Goal: Information Seeking & Learning: Compare options

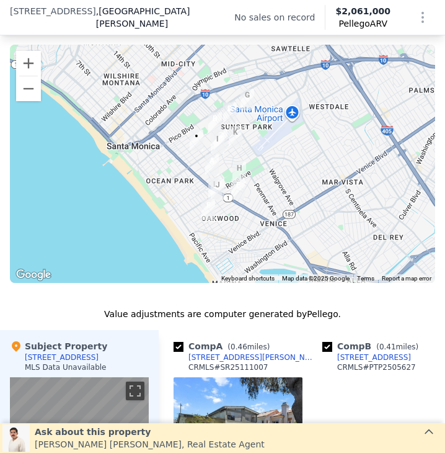
scroll to position [1010, 0]
click at [32, 75] on button "Zoom in" at bounding box center [28, 63] width 25 height 25
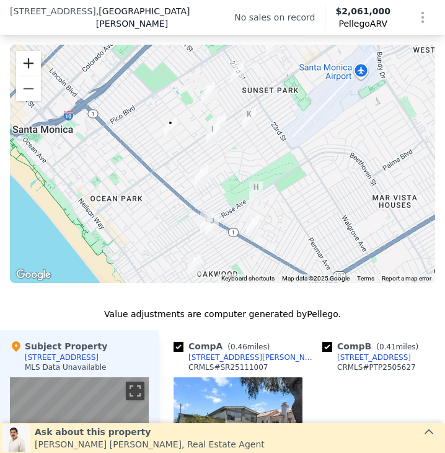
click at [31, 73] on button "Zoom in" at bounding box center [28, 63] width 25 height 25
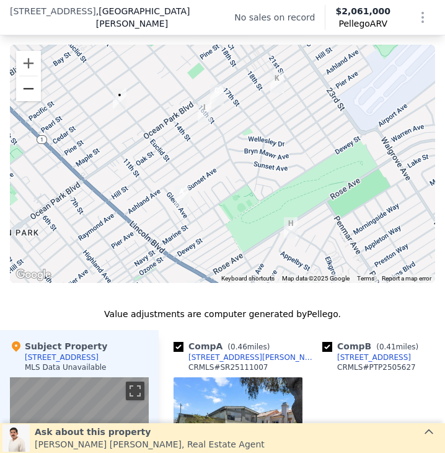
click at [27, 92] on button "Zoom out" at bounding box center [28, 88] width 25 height 25
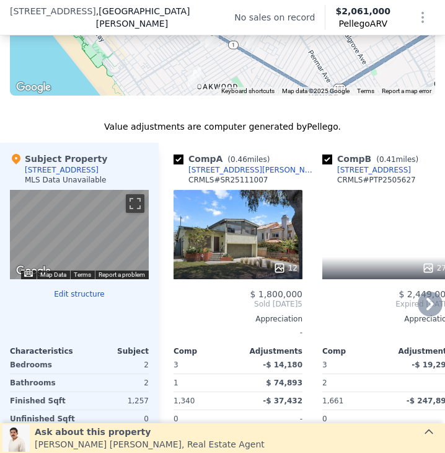
scroll to position [1317, 0]
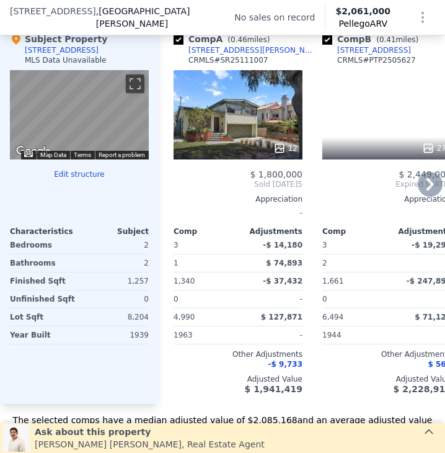
click at [418, 193] on icon at bounding box center [430, 184] width 25 height 25
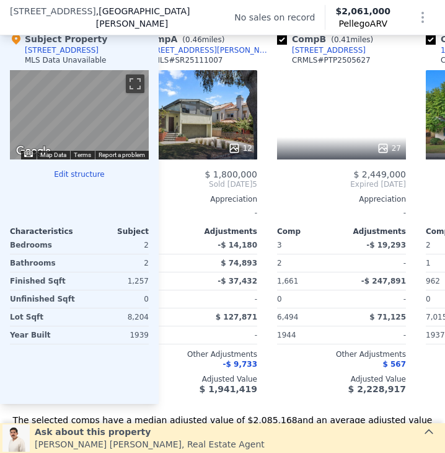
scroll to position [0, 102]
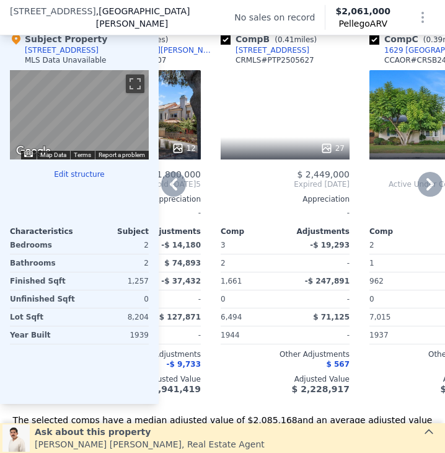
click at [251, 55] on div "1715 Cedar St" at bounding box center [273, 50] width 74 height 10
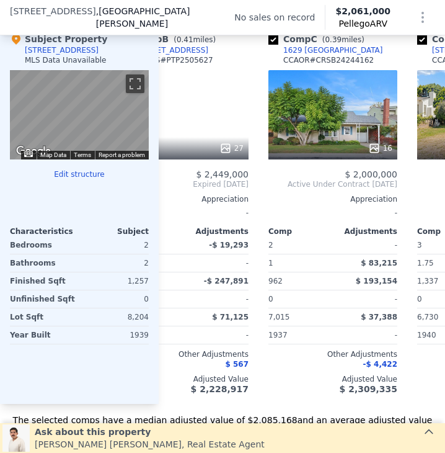
scroll to position [0, 247]
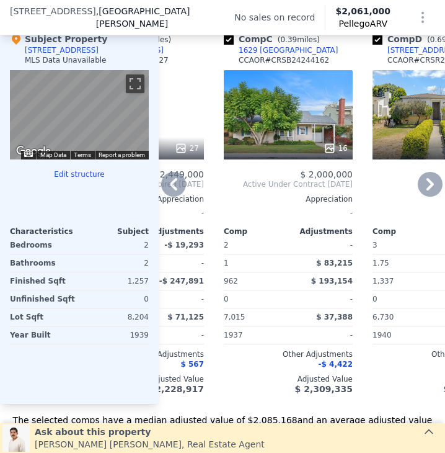
click at [261, 55] on div "1629 Oak St" at bounding box center [289, 50] width 100 height 10
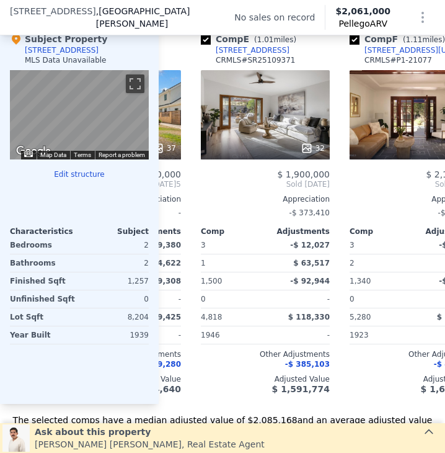
scroll to position [0, 568]
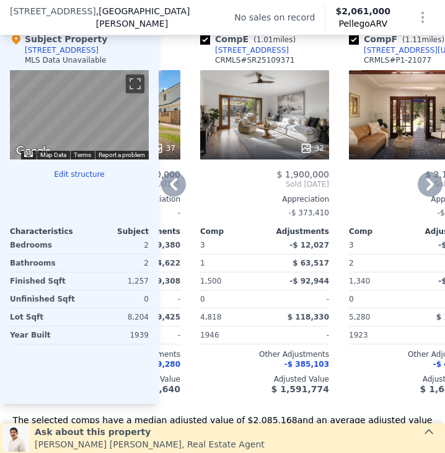
click at [231, 55] on div "[STREET_ADDRESS]" at bounding box center [252, 50] width 74 height 10
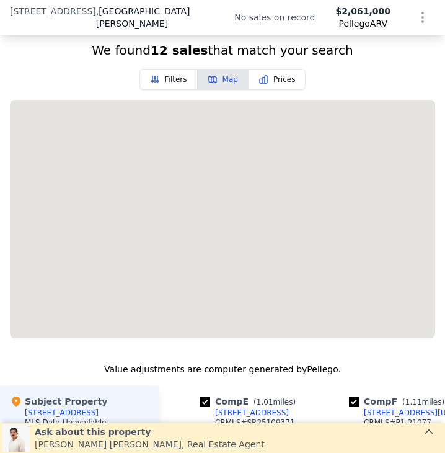
scroll to position [954, 0]
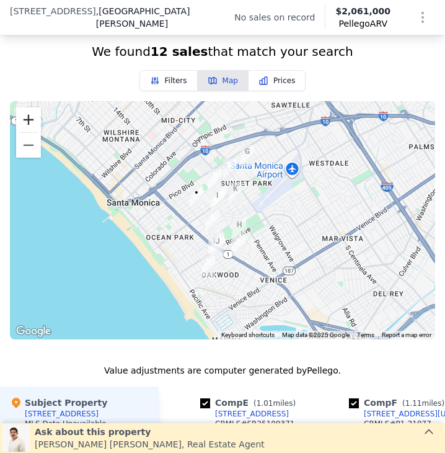
click at [22, 131] on button "Zoom in" at bounding box center [28, 119] width 25 height 25
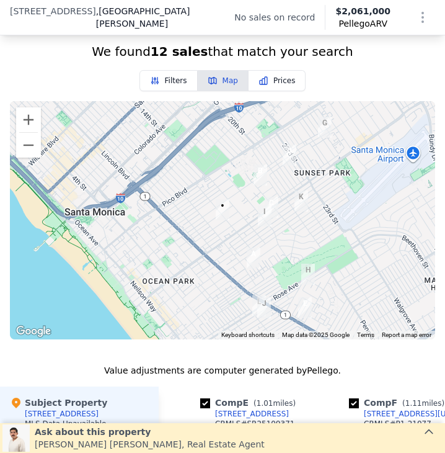
drag, startPoint x: 81, startPoint y: 162, endPoint x: 136, endPoint y: 190, distance: 61.3
click at [136, 190] on div at bounding box center [222, 220] width 425 height 238
click at [27, 132] on button "Zoom in" at bounding box center [28, 119] width 25 height 25
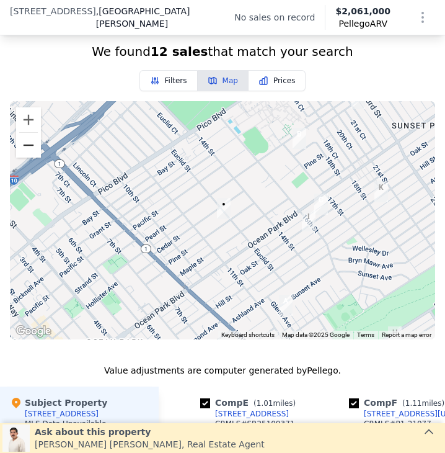
click at [27, 157] on button "Zoom out" at bounding box center [28, 145] width 25 height 25
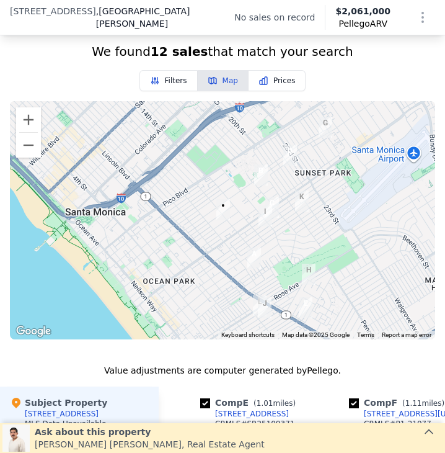
click at [173, 86] on button "Filters" at bounding box center [168, 80] width 58 height 21
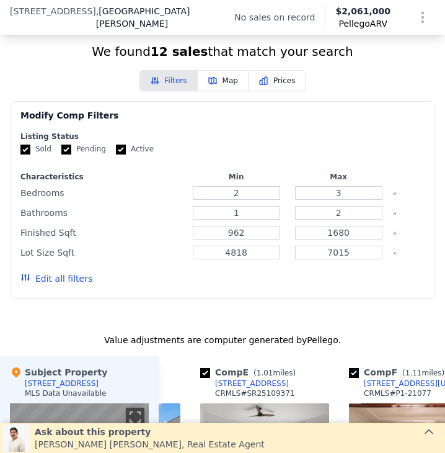
click at [239, 214] on div "1" at bounding box center [236, 212] width 97 height 17
click at [234, 200] on input "2" at bounding box center [236, 193] width 87 height 14
type input "1"
click at [331, 239] on input "1680" at bounding box center [338, 233] width 87 height 14
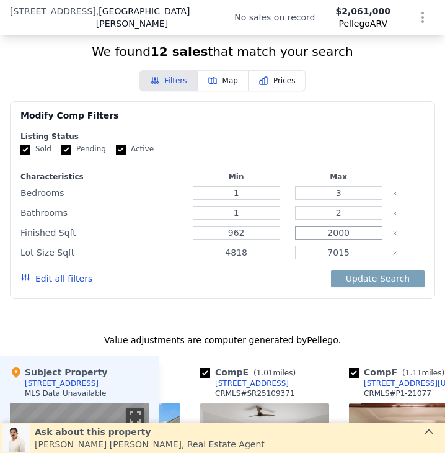
type input "2000"
click at [234, 259] on input "4818" at bounding box center [236, 252] width 87 height 14
click at [332, 259] on input "7015" at bounding box center [338, 252] width 87 height 14
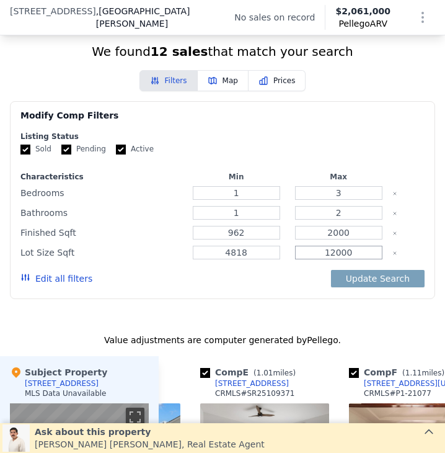
type input "12000"
click at [230, 239] on input "962" at bounding box center [236, 233] width 87 height 14
type input "500"
click at [342, 219] on input "2" at bounding box center [338, 213] width 87 height 14
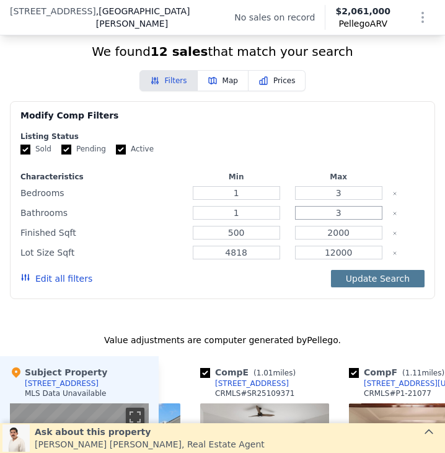
type input "3"
click at [353, 286] on button "Update Search" at bounding box center [378, 278] width 94 height 17
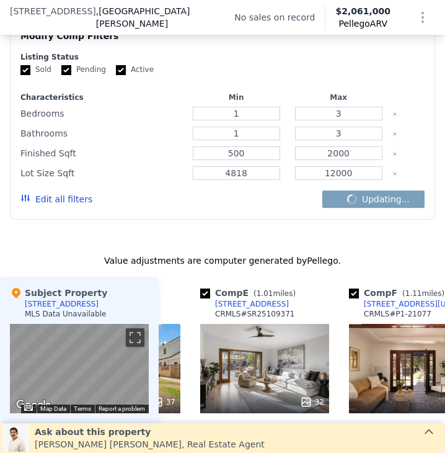
scroll to position [1040, 0]
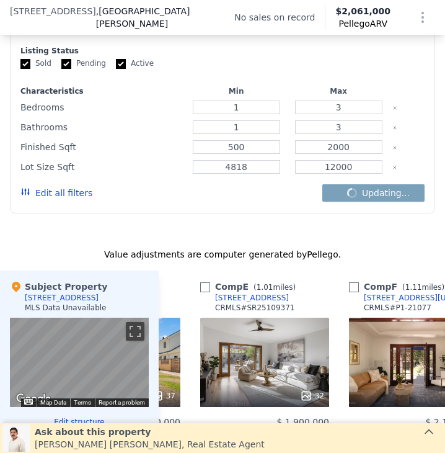
checkbox input "false"
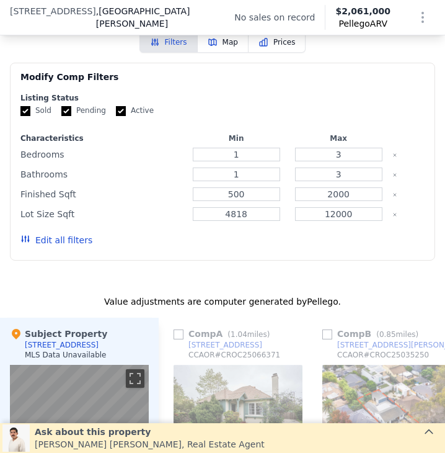
scroll to position [956, 0]
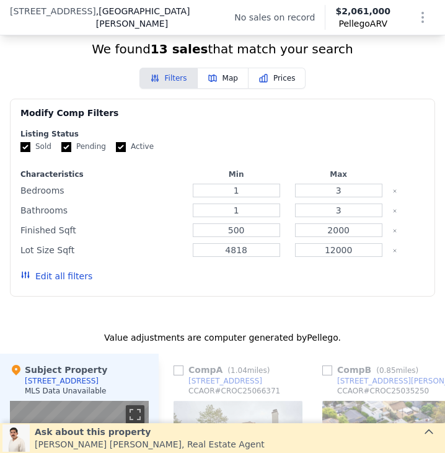
click at [230, 87] on button "Map" at bounding box center [223, 78] width 51 height 21
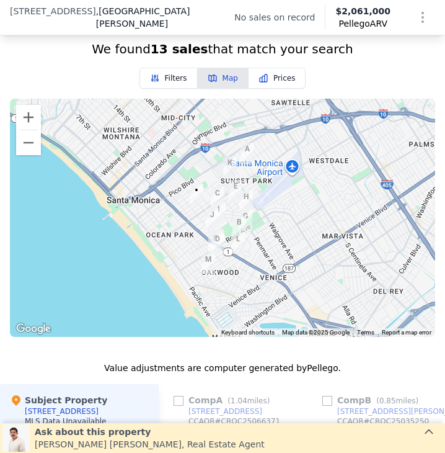
click at [250, 89] on button "Prices" at bounding box center [278, 78] width 58 height 21
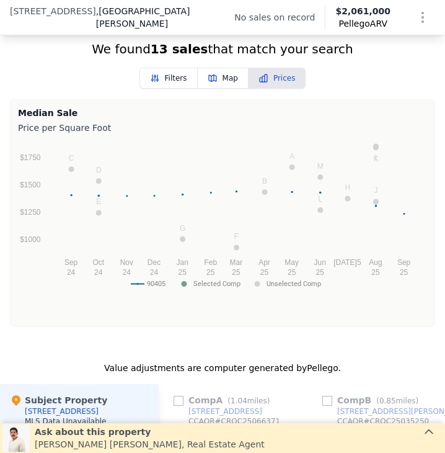
click at [221, 89] on button "Map" at bounding box center [223, 78] width 51 height 21
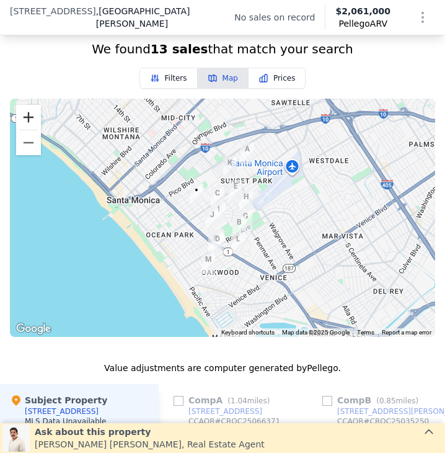
click at [26, 123] on button "Zoom in" at bounding box center [28, 117] width 25 height 25
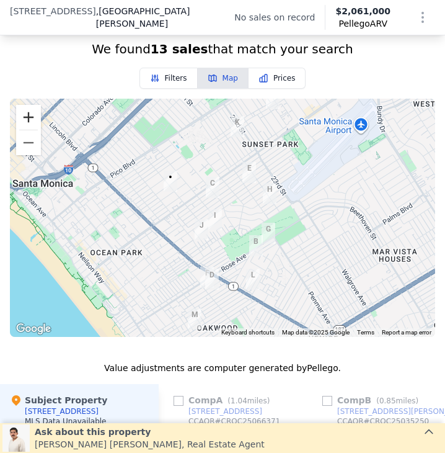
click at [25, 121] on button "Zoom in" at bounding box center [28, 117] width 25 height 25
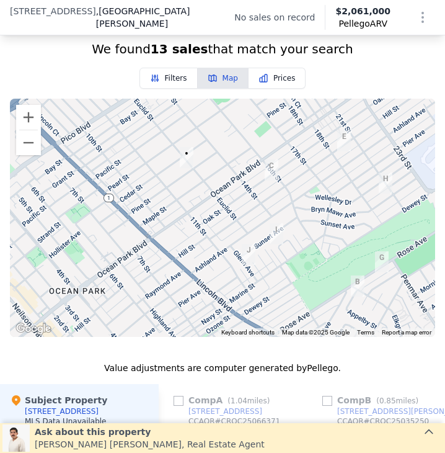
drag, startPoint x: 197, startPoint y: 179, endPoint x: 270, endPoint y: 186, distance: 72.8
click at [270, 180] on img "1520 Oak St" at bounding box center [272, 169] width 14 height 21
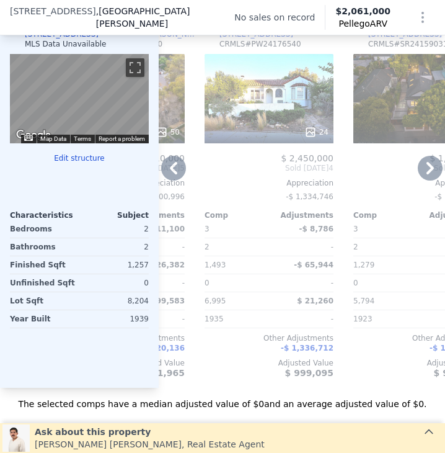
scroll to position [1313, 0]
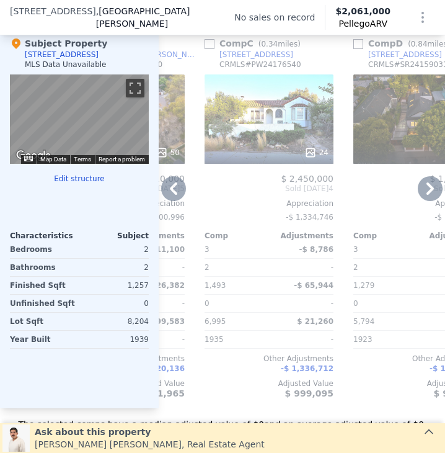
click at [289, 258] on div "-$ 8,786" at bounding box center [303, 249] width 62 height 17
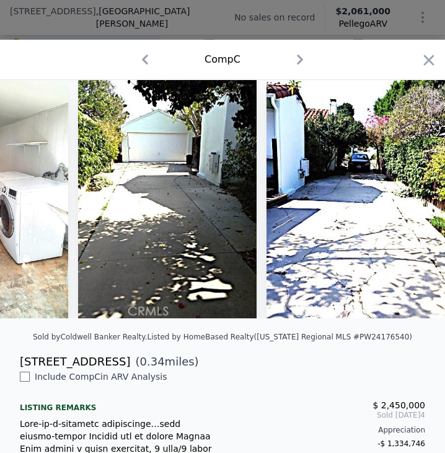
drag, startPoint x: 414, startPoint y: 62, endPoint x: 337, endPoint y: 182, distance: 142.5
click at [420, 62] on icon "button" at bounding box center [428, 59] width 17 height 17
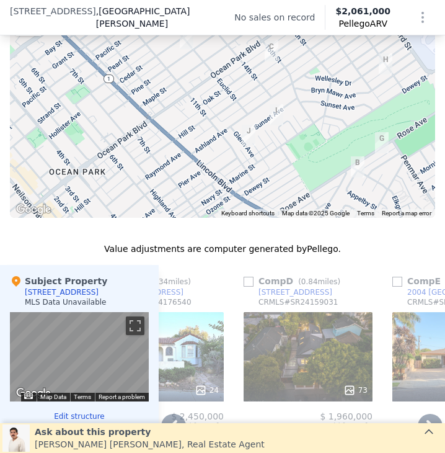
scroll to position [934, 0]
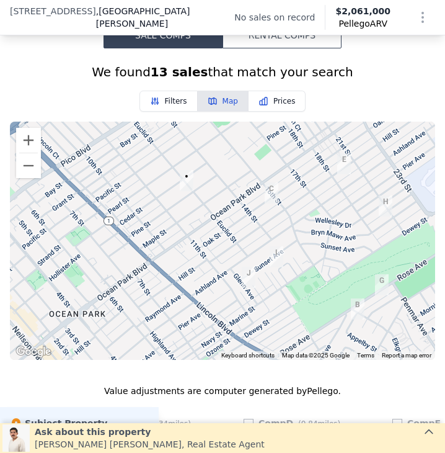
checkbox input "true"
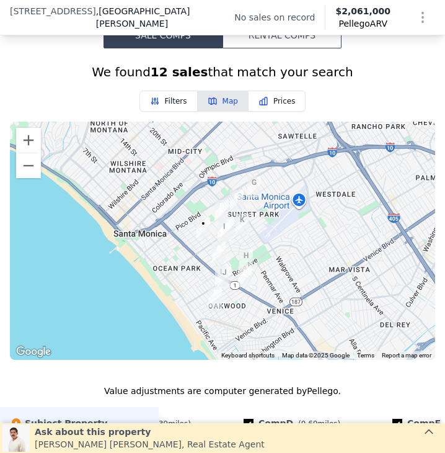
drag, startPoint x: 221, startPoint y: 187, endPoint x: 229, endPoint y: 199, distance: 15.1
click at [229, 199] on div at bounding box center [222, 240] width 425 height 238
click at [35, 152] on button "Zoom in" at bounding box center [28, 140] width 25 height 25
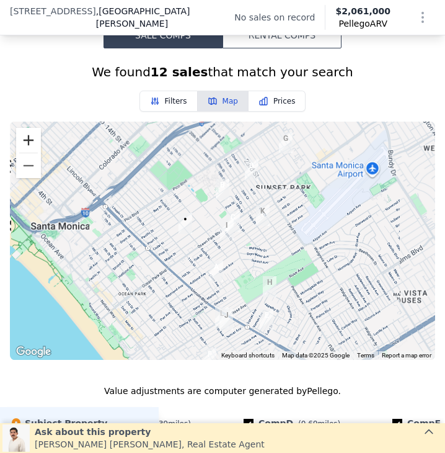
click at [35, 152] on button "Zoom in" at bounding box center [28, 140] width 25 height 25
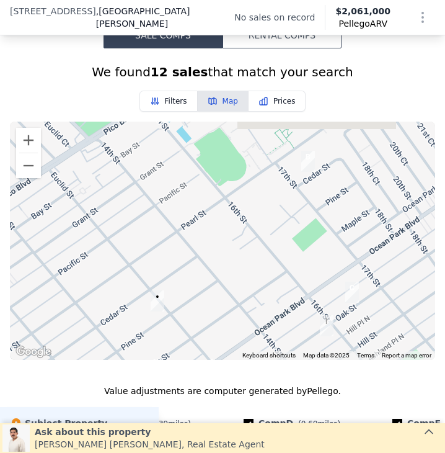
drag, startPoint x: 228, startPoint y: 219, endPoint x: 317, endPoint y: 324, distance: 137.7
click at [317, 324] on div at bounding box center [222, 240] width 425 height 238
click at [305, 172] on img "1715 Cedar St" at bounding box center [308, 161] width 14 height 21
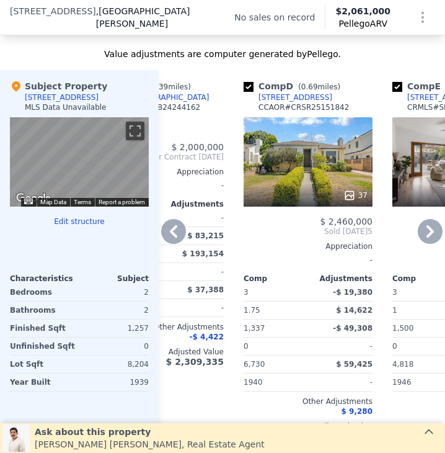
scroll to position [1271, 0]
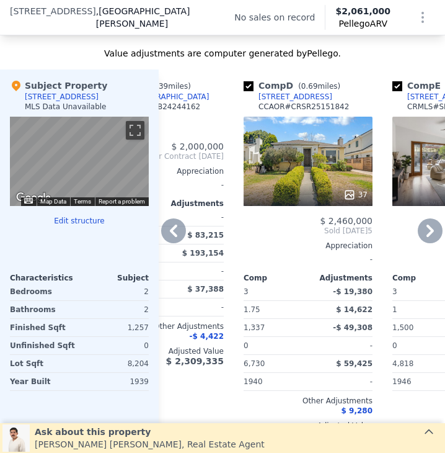
click at [177, 240] on icon at bounding box center [173, 230] width 25 height 25
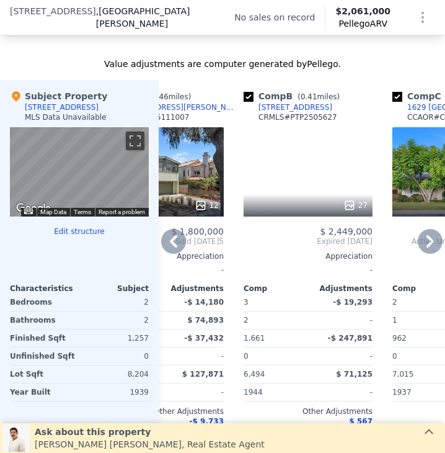
scroll to position [1259, 0]
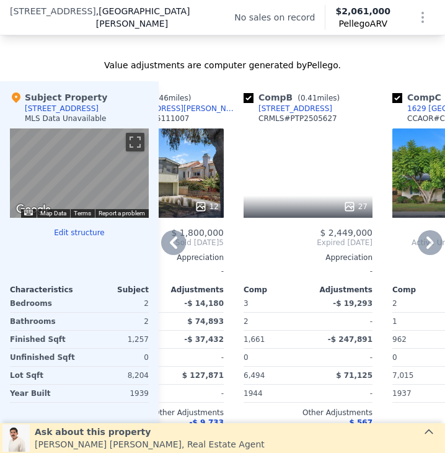
click at [278, 113] on div "1715 Cedar St" at bounding box center [295, 109] width 74 height 10
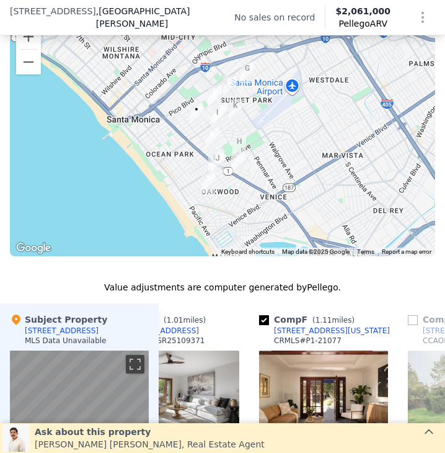
scroll to position [885, 0]
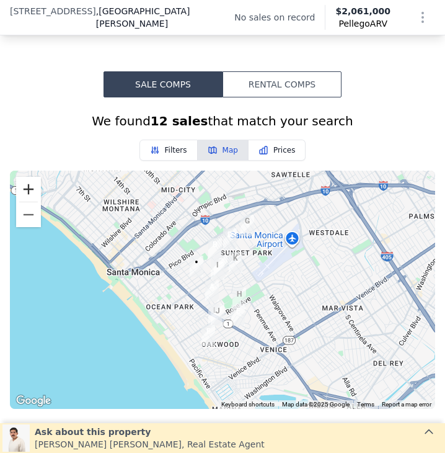
click at [34, 200] on button "Zoom in" at bounding box center [28, 189] width 25 height 25
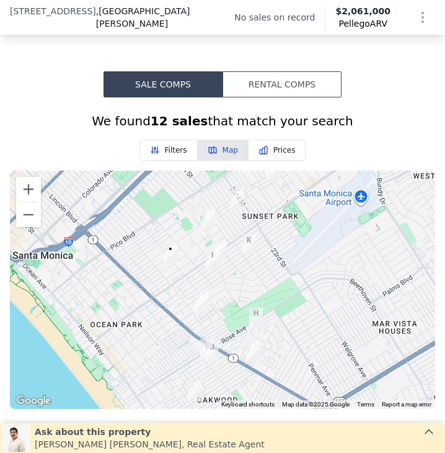
click at [201, 229] on img "1715 Cedar St" at bounding box center [208, 218] width 14 height 21
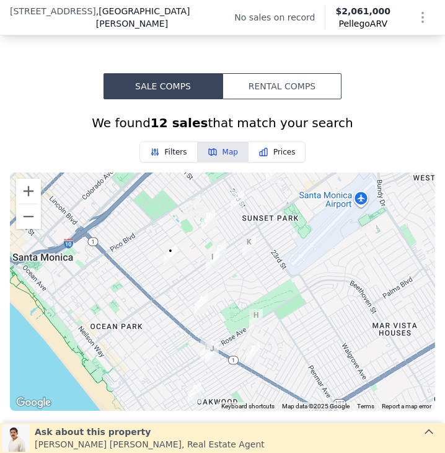
scroll to position [1136, 0]
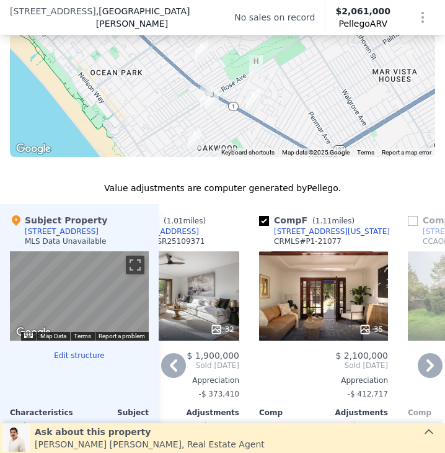
click at [429, 371] on icon at bounding box center [430, 365] width 25 height 25
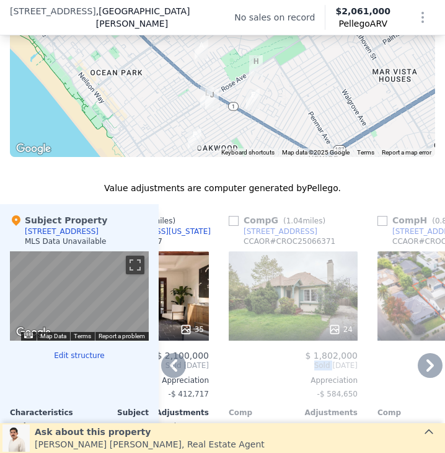
click at [429, 371] on div "Comp A ( 0.46 miles) 3007 Glenn Ave CRMLS # SR25111007 12 $ 1,800,000 Sold Aug …" at bounding box center [302, 394] width 286 height 381
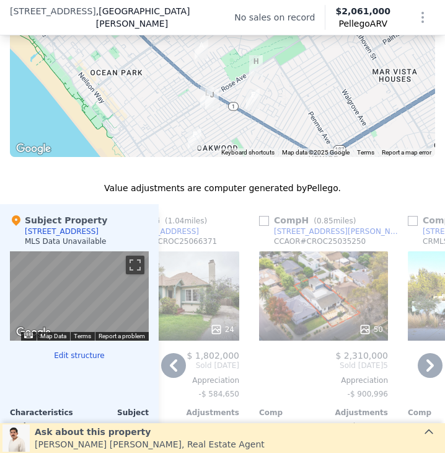
click at [418, 371] on icon at bounding box center [430, 365] width 25 height 25
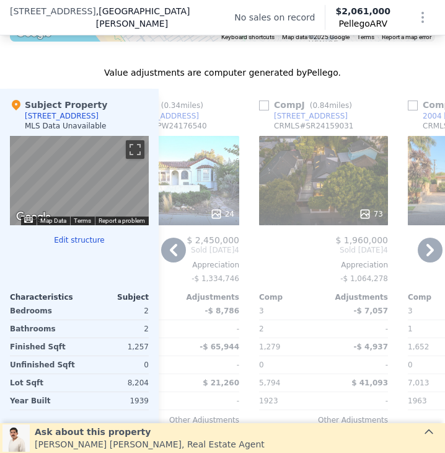
scroll to position [1252, 0]
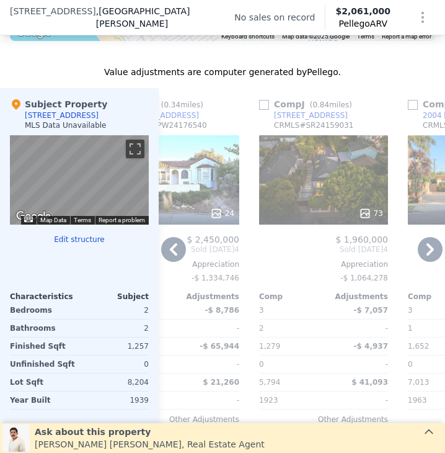
click at [169, 259] on icon at bounding box center [173, 249] width 25 height 25
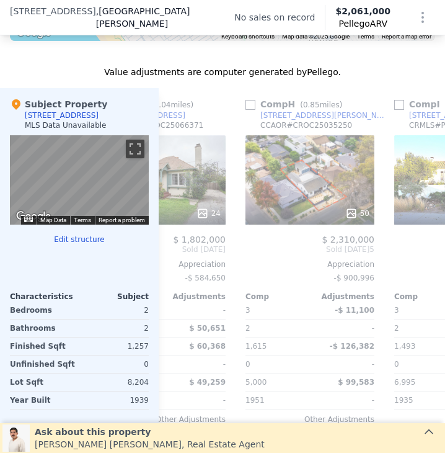
scroll to position [0, 956]
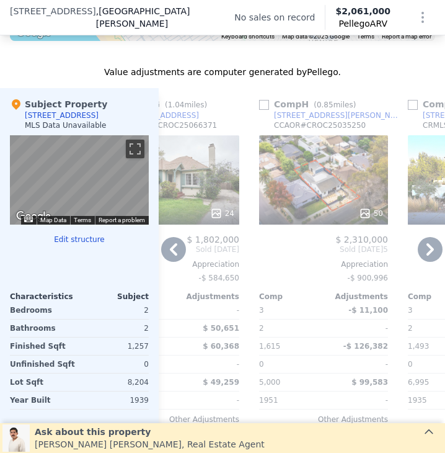
click at [421, 252] on icon at bounding box center [430, 249] width 25 height 25
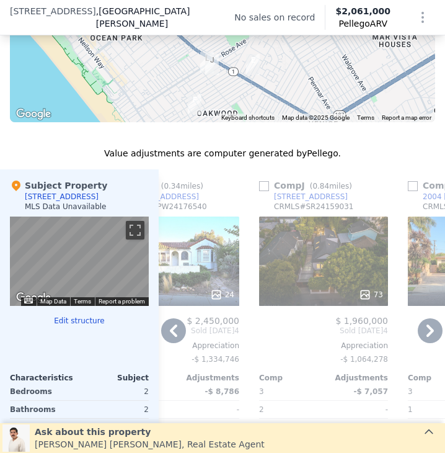
scroll to position [1201, 0]
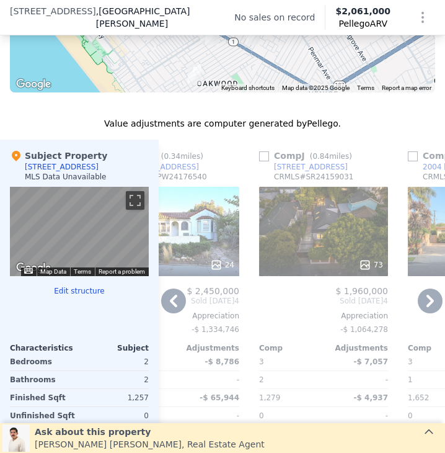
click at [418, 308] on icon at bounding box center [430, 300] width 25 height 25
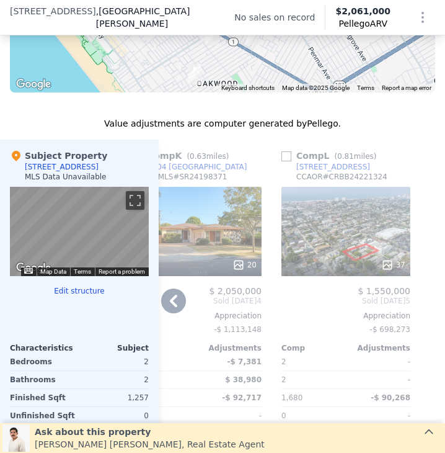
scroll to position [1182, 0]
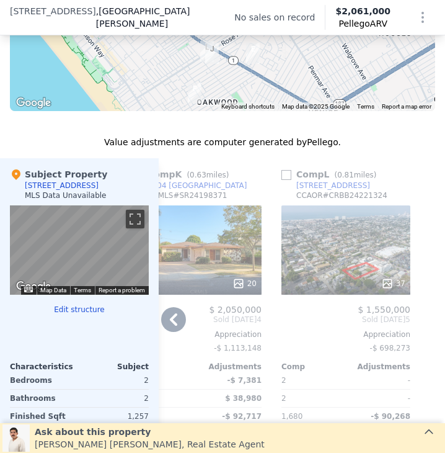
click at [232, 266] on div "20" at bounding box center [197, 249] width 129 height 89
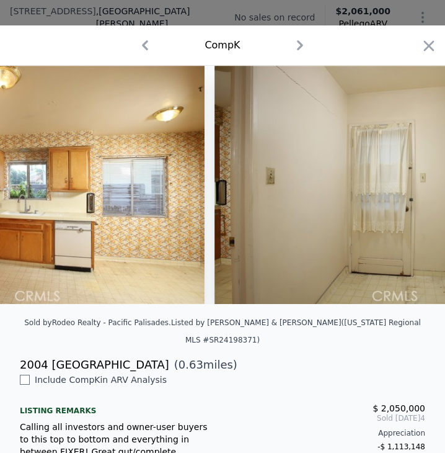
scroll to position [208, 0]
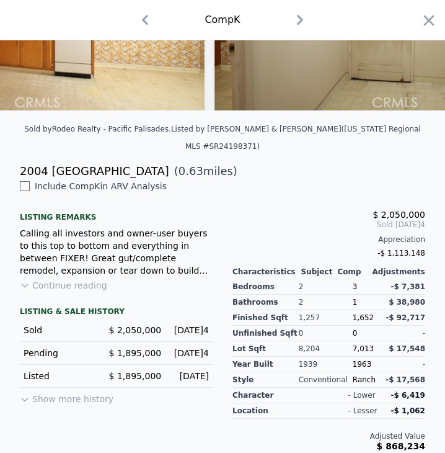
click at [64, 283] on button "Continue reading" at bounding box center [63, 285] width 87 height 12
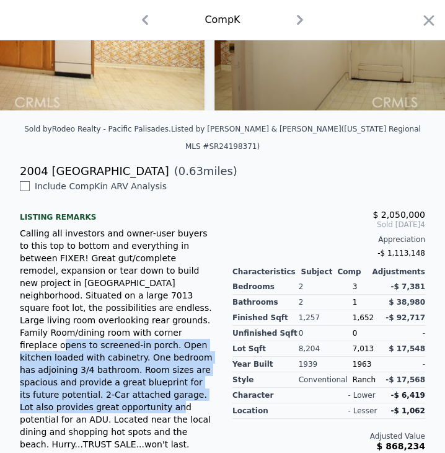
drag, startPoint x: 115, startPoint y: 375, endPoint x: 104, endPoint y: 284, distance: 91.8
click at [104, 284] on div "Calling all investors and owner-user buyers to this top to bottom and everythin…" at bounding box center [116, 338] width 193 height 223
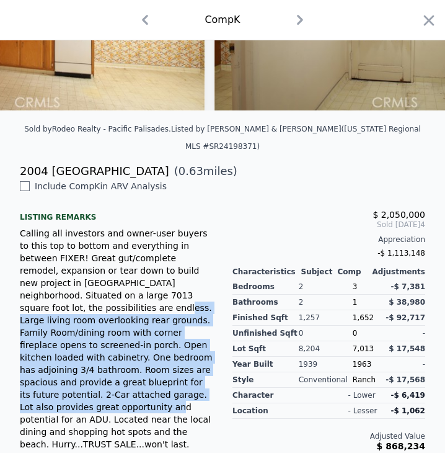
click at [104, 284] on div "Calling all investors and owner-user buyers to this top to bottom and everythin…" at bounding box center [116, 338] width 193 height 223
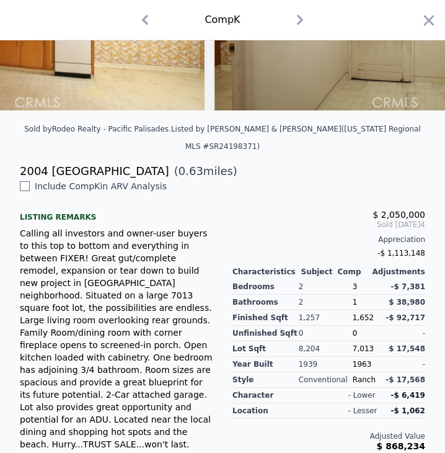
scroll to position [0, 0]
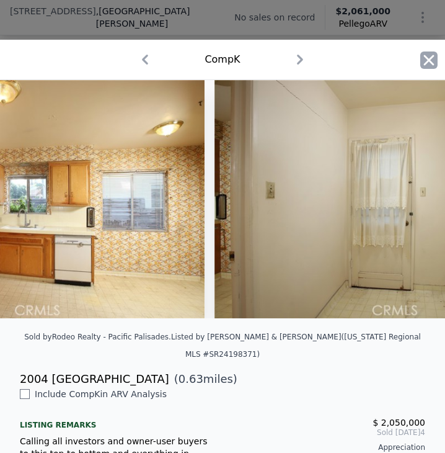
click at [420, 66] on icon "button" at bounding box center [428, 59] width 17 height 17
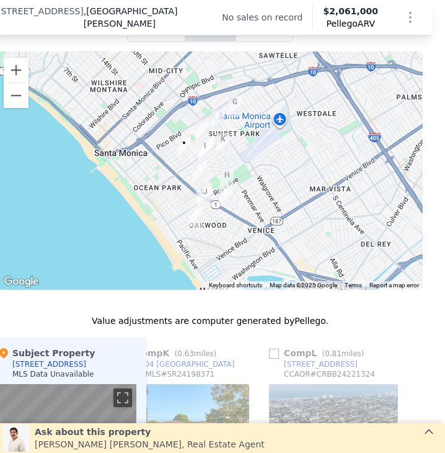
scroll to position [1001, 12]
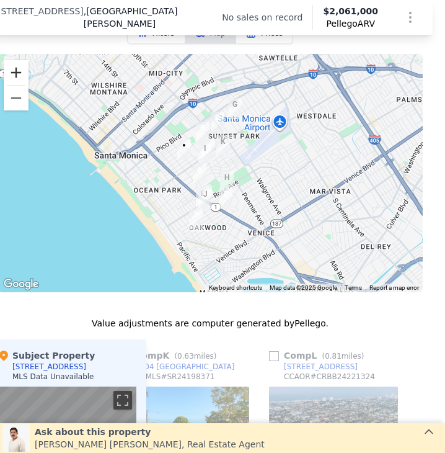
click at [19, 82] on button "Zoom in" at bounding box center [16, 72] width 25 height 25
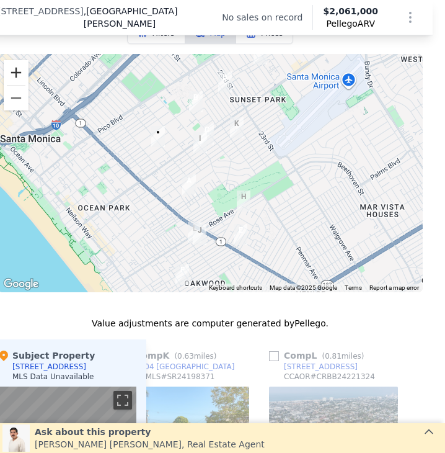
click at [17, 81] on button "Zoom in" at bounding box center [16, 72] width 25 height 25
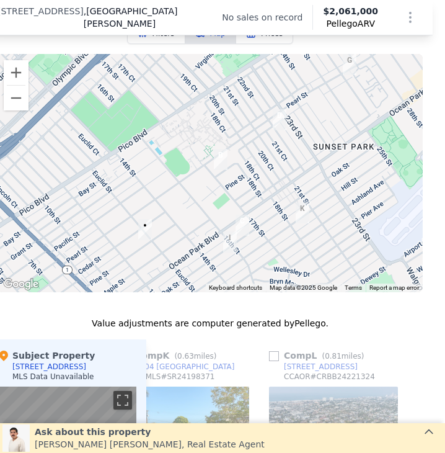
drag, startPoint x: 162, startPoint y: 146, endPoint x: 203, endPoint y: 269, distance: 129.8
click at [203, 269] on div at bounding box center [210, 173] width 425 height 238
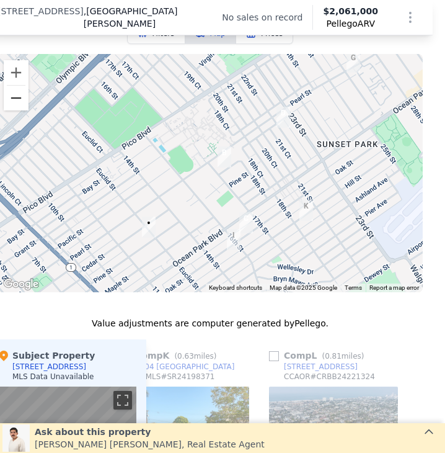
click at [22, 110] on button "Zoom out" at bounding box center [16, 98] width 25 height 25
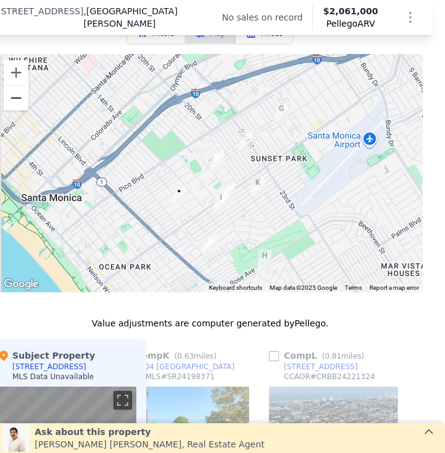
click at [23, 110] on button "Zoom out" at bounding box center [16, 98] width 25 height 25
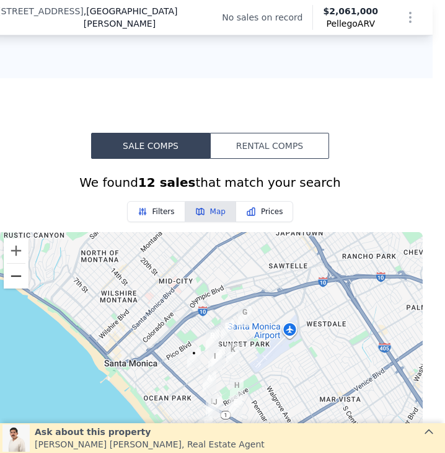
scroll to position [816, 12]
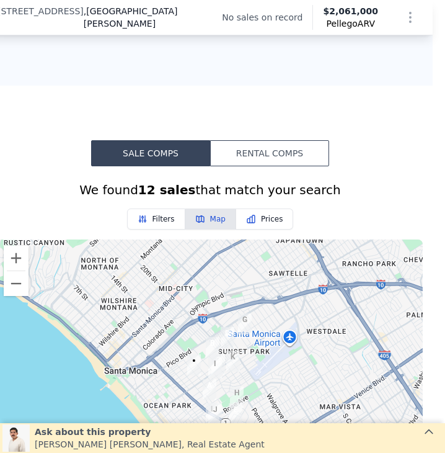
click at [157, 219] on button "Filters" at bounding box center [156, 218] width 58 height 21
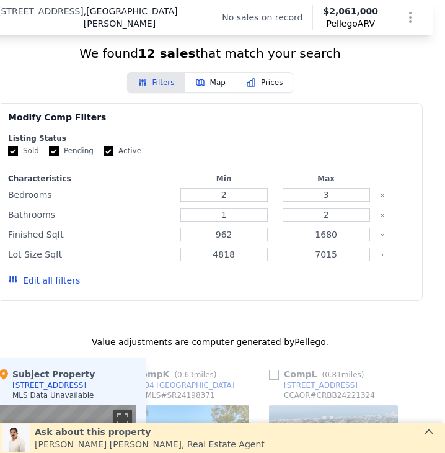
scroll to position [952, 12]
click at [248, 200] on input "2" at bounding box center [223, 195] width 87 height 14
type input "1"
click at [342, 221] on input "2" at bounding box center [326, 215] width 87 height 14
type input "3"
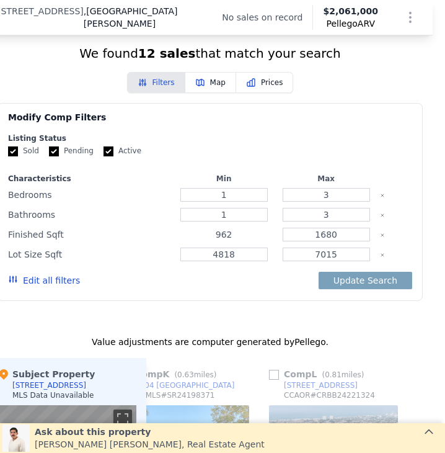
click at [236, 237] on input "962" at bounding box center [223, 235] width 87 height 14
click at [235, 239] on input "962" at bounding box center [223, 235] width 87 height 14
click at [223, 241] on input "962" at bounding box center [223, 235] width 87 height 14
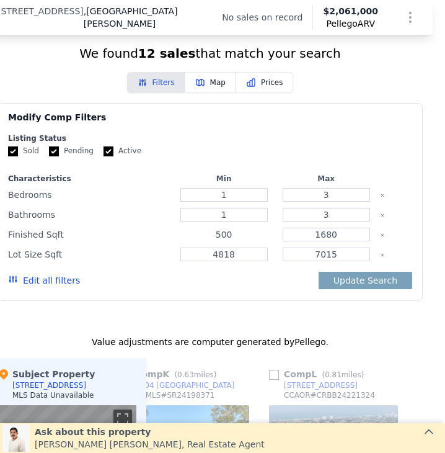
type input "500"
click at [317, 261] on input "7015" at bounding box center [326, 254] width 87 height 14
type input "12000"
click at [317, 241] on input "1680" at bounding box center [326, 235] width 87 height 14
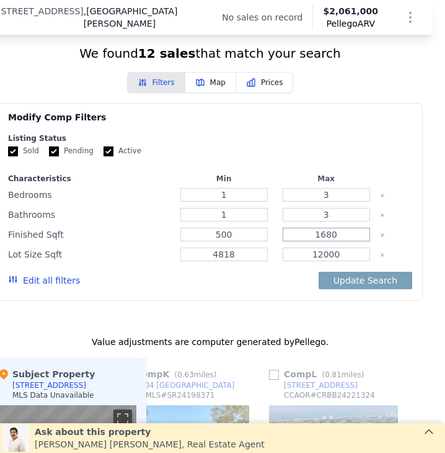
click at [317, 241] on input "1680" at bounding box center [326, 235] width 87 height 14
type input "2500"
click at [357, 289] on button "Update Search" at bounding box center [366, 280] width 94 height 17
checkbox input "false"
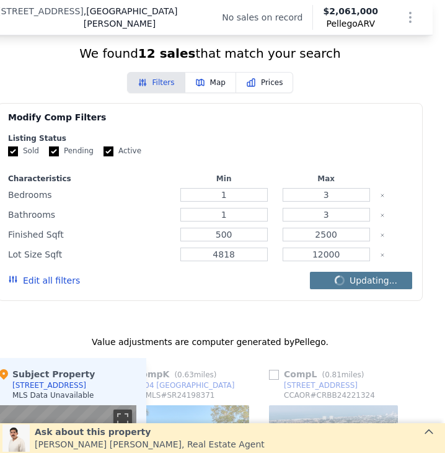
checkbox input "false"
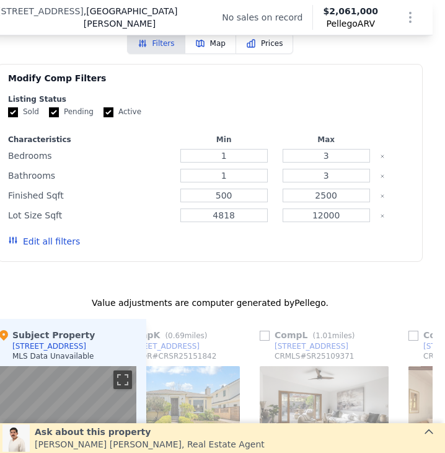
scroll to position [948, 12]
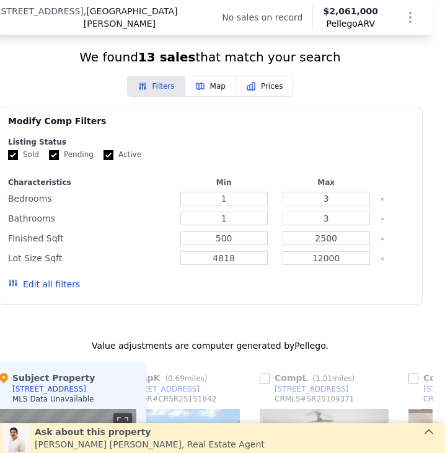
click at [198, 86] on button "Map" at bounding box center [210, 86] width 51 height 21
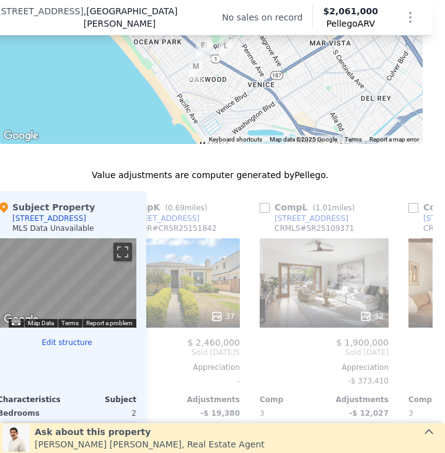
scroll to position [1150, 12]
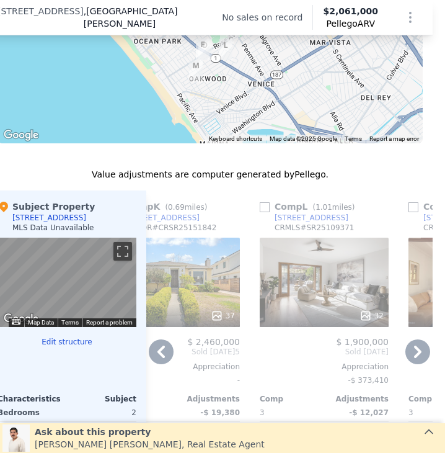
click at [156, 362] on icon at bounding box center [161, 351] width 25 height 25
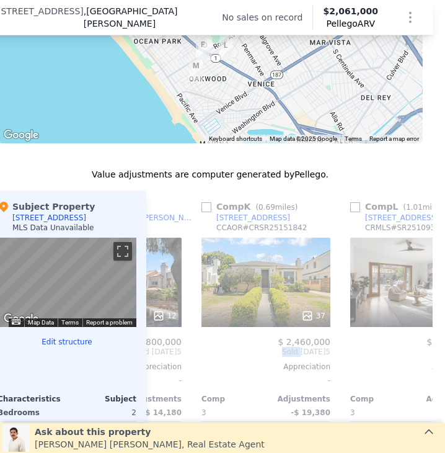
click at [156, 362] on div "Comp A ( 1.04 miles) 2614 Pearl St CCAOR # CROC25066371 24 $ 1,802,000 Sold May…" at bounding box center [289, 380] width 286 height 381
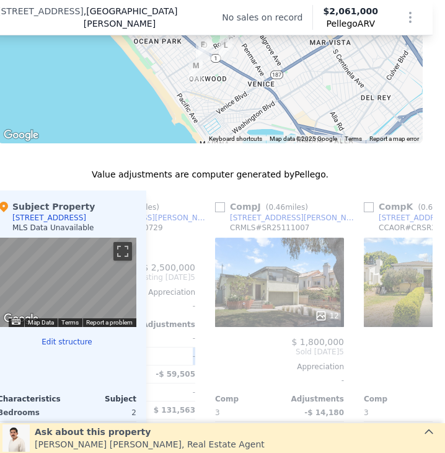
click at [156, 362] on div "-" at bounding box center [164, 355] width 62 height 17
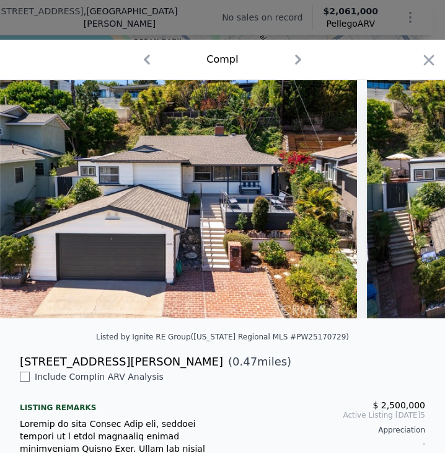
scroll to position [0, 1240]
click at [426, 58] on icon "button" at bounding box center [428, 59] width 17 height 17
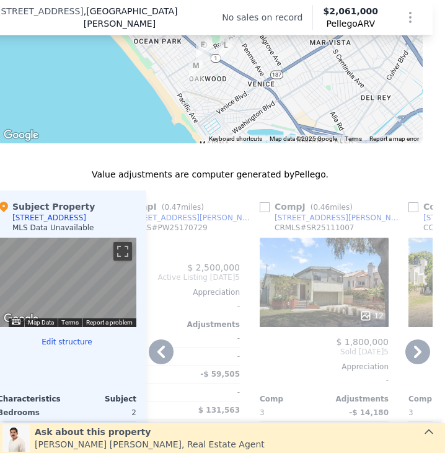
scroll to position [1228, 12]
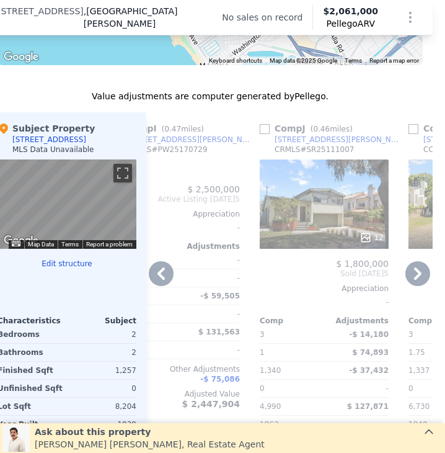
click at [163, 284] on icon at bounding box center [161, 273] width 25 height 25
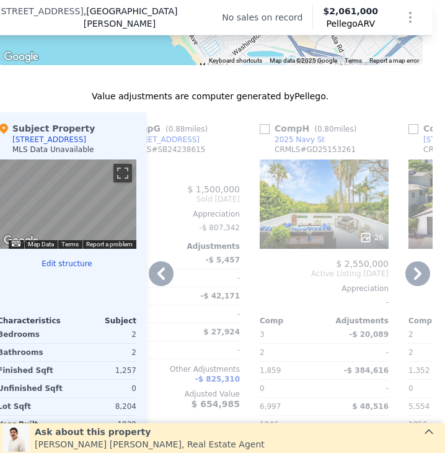
click at [162, 281] on icon at bounding box center [161, 273] width 25 height 25
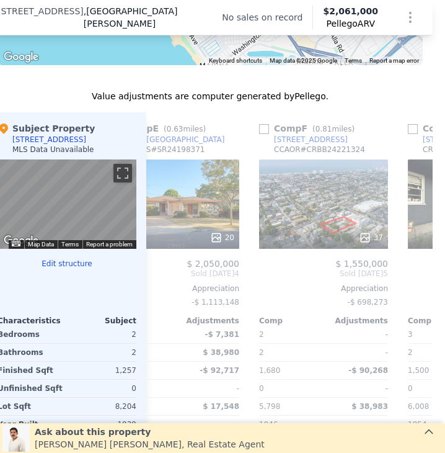
scroll to position [0, 645]
click at [163, 281] on div "Comp A ( 1.04 miles) 2614 Pearl St CCAOR # CROC25066371 24 $ 1,802,000 Sold May…" at bounding box center [289, 302] width 286 height 381
click at [163, 281] on icon at bounding box center [161, 273] width 25 height 25
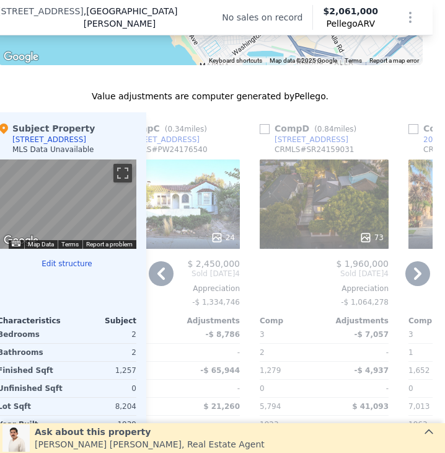
click at [163, 281] on icon at bounding box center [161, 273] width 25 height 25
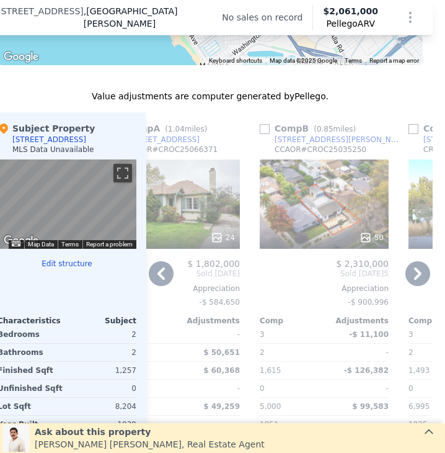
click at [163, 281] on icon at bounding box center [161, 273] width 25 height 25
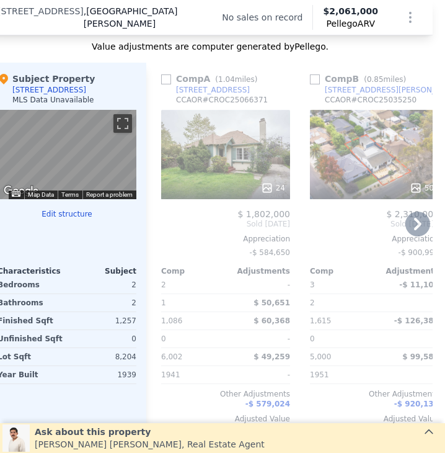
scroll to position [1278, 12]
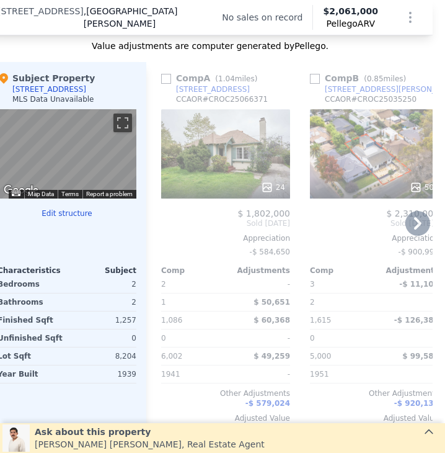
click at [237, 131] on div "24" at bounding box center [225, 153] width 129 height 89
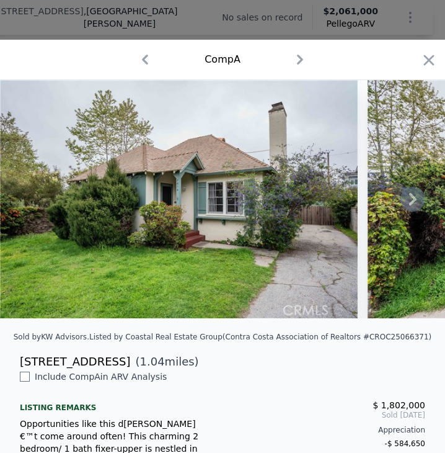
click at [408, 203] on icon at bounding box center [412, 199] width 25 height 25
checkbox input "true"
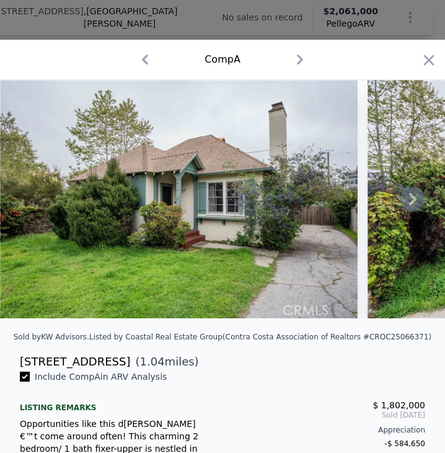
checkbox input "true"
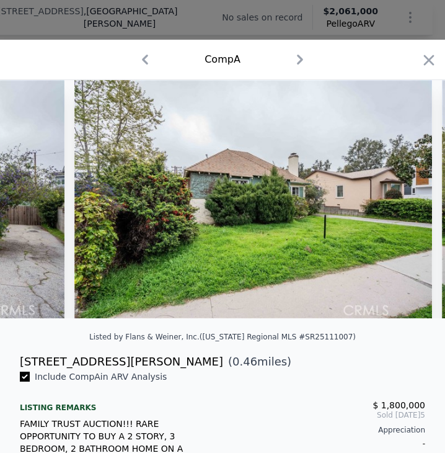
click at [408, 203] on img at bounding box center [253, 199] width 358 height 238
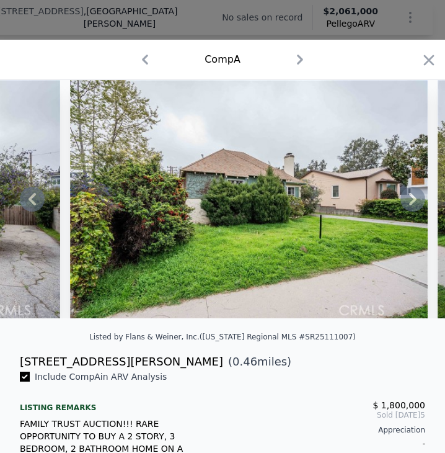
click at [400, 201] on icon at bounding box center [412, 199] width 25 height 25
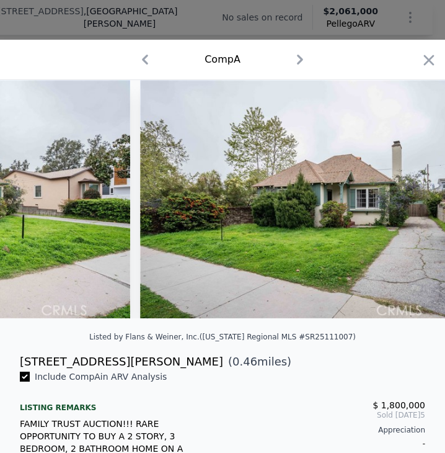
click at [396, 201] on div at bounding box center [222, 199] width 445 height 238
click at [400, 201] on icon at bounding box center [412, 199] width 25 height 25
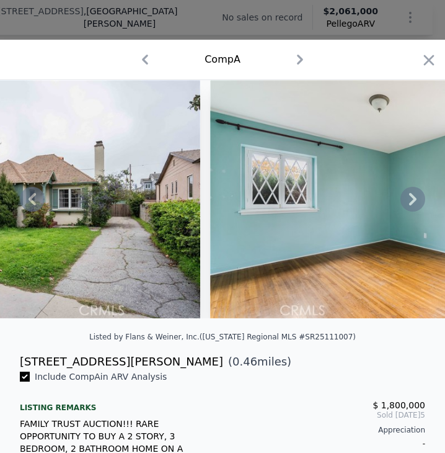
click at [400, 201] on icon at bounding box center [412, 199] width 25 height 25
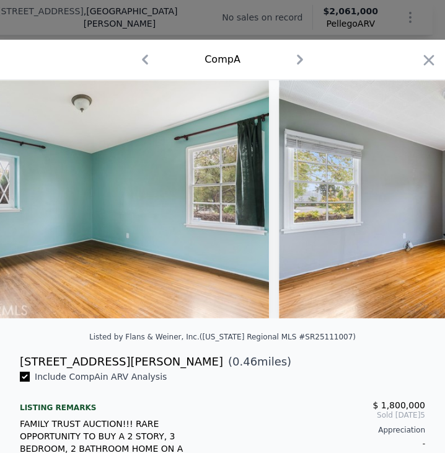
click at [400, 201] on icon at bounding box center [412, 199] width 25 height 25
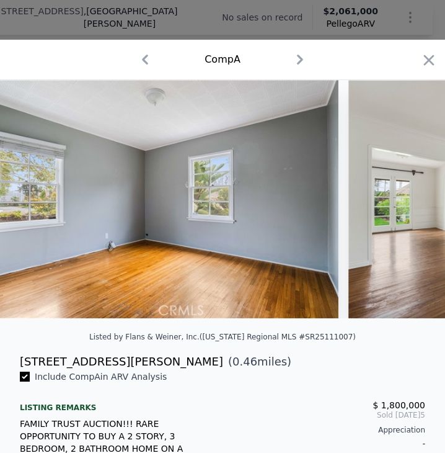
click at [396, 201] on div at bounding box center [222, 199] width 445 height 238
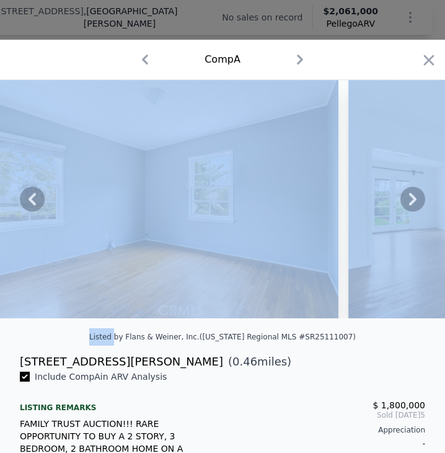
click at [400, 201] on icon at bounding box center [412, 199] width 25 height 25
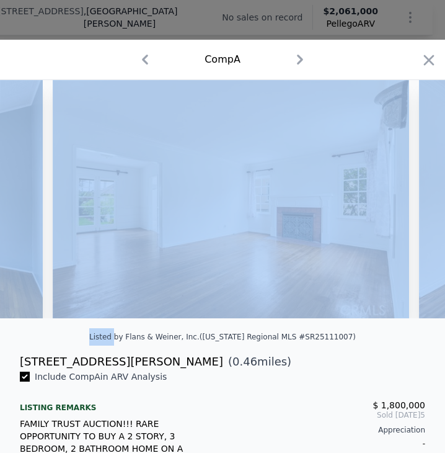
scroll to position [0, 1785]
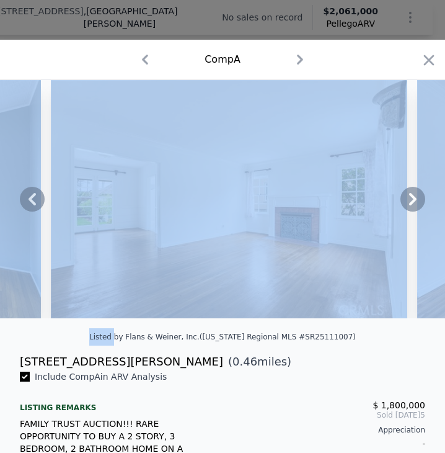
click at [330, 328] on div at bounding box center [222, 204] width 445 height 248
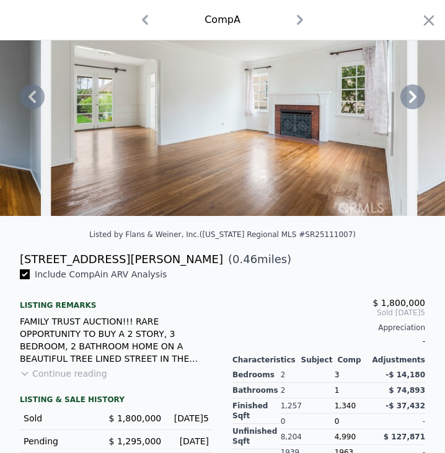
scroll to position [102, 0]
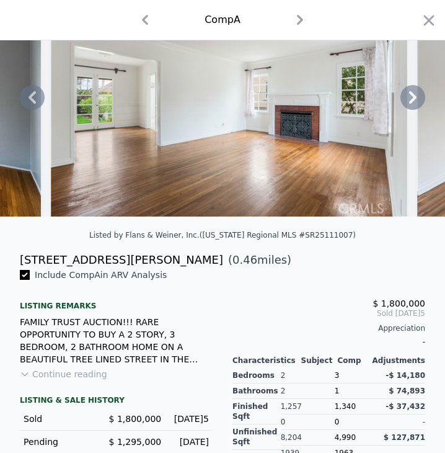
click at [290, 14] on icon "button" at bounding box center [300, 20] width 20 height 20
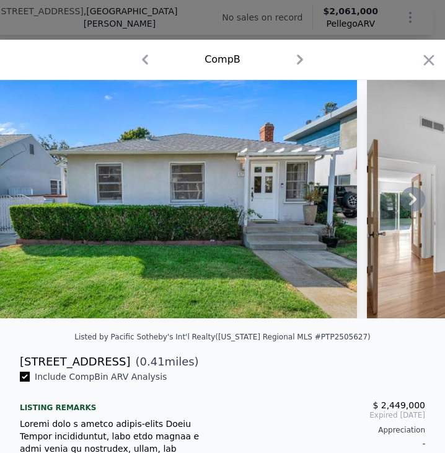
click at [297, 58] on icon "button" at bounding box center [300, 60] width 6 height 10
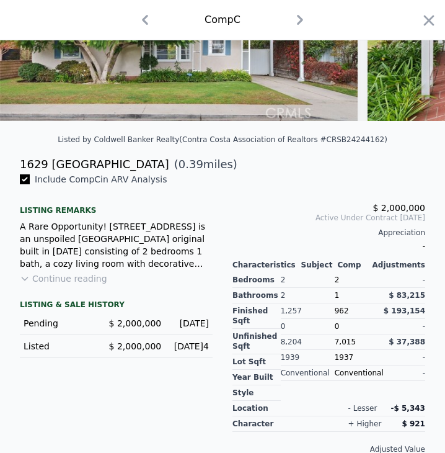
scroll to position [123, 0]
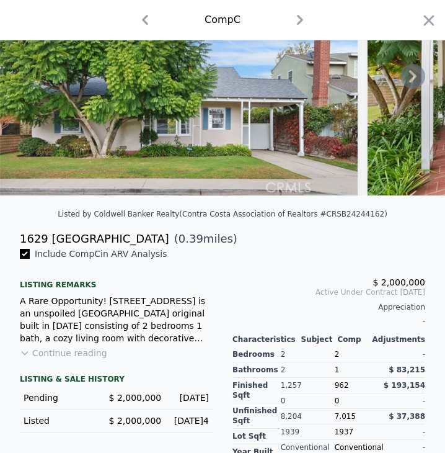
click at [401, 88] on icon at bounding box center [412, 76] width 25 height 25
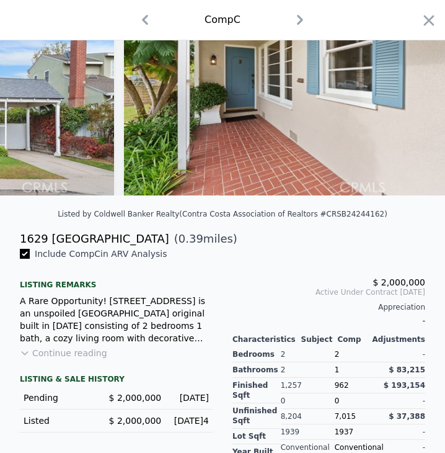
click at [401, 88] on img at bounding box center [303, 76] width 358 height 238
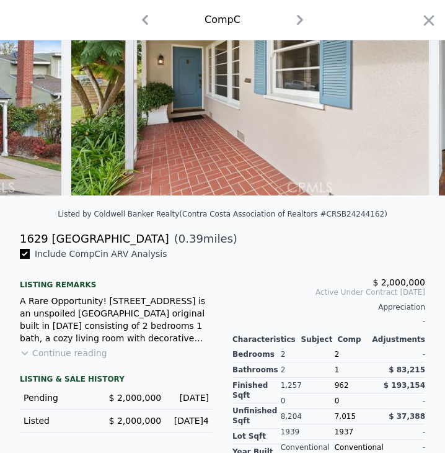
click at [401, 88] on img at bounding box center [250, 76] width 358 height 238
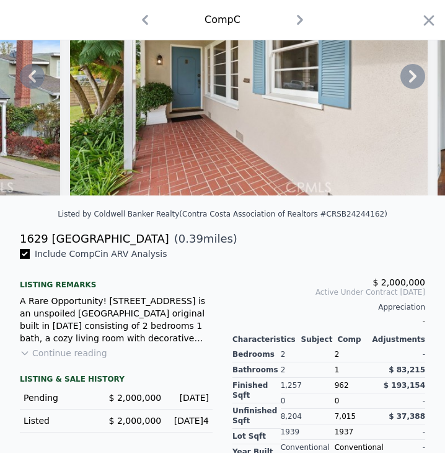
scroll to position [2, 0]
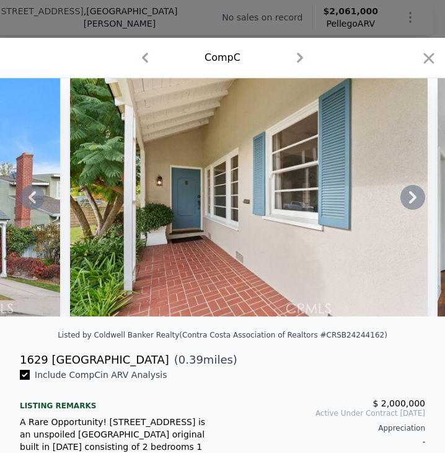
click at [400, 204] on icon at bounding box center [412, 197] width 25 height 25
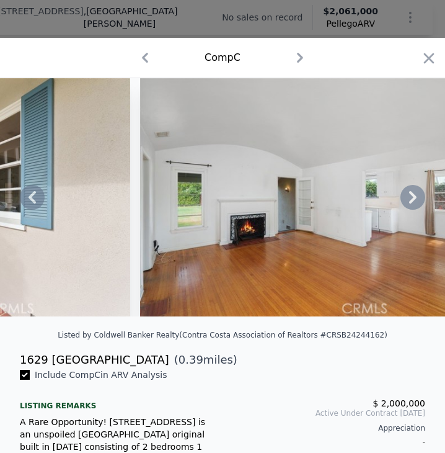
click at [400, 204] on icon at bounding box center [412, 197] width 25 height 25
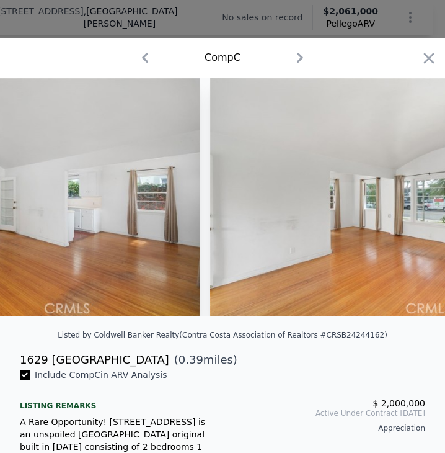
click at [400, 204] on div at bounding box center [222, 197] width 445 height 238
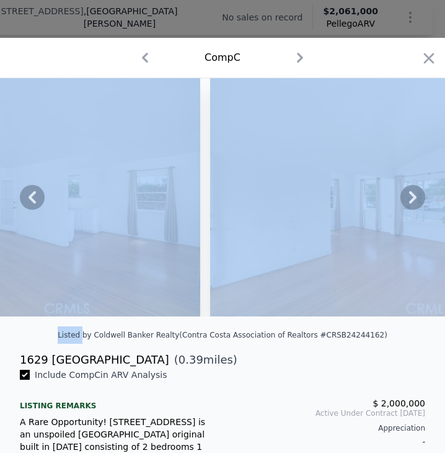
click at [400, 204] on icon at bounding box center [412, 197] width 25 height 25
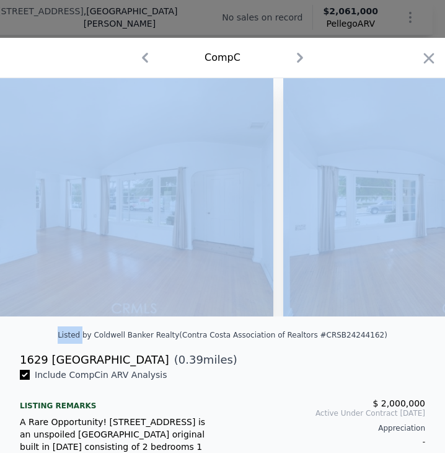
scroll to position [0, 1190]
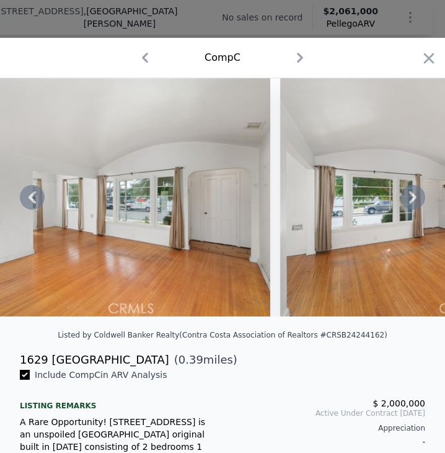
click at [383, 339] on div "Listed by Coldwell Banker Realty (Contra Costa Association of Realtors #CRSB242…" at bounding box center [222, 338] width 445 height 25
click at [400, 208] on icon at bounding box center [412, 197] width 25 height 25
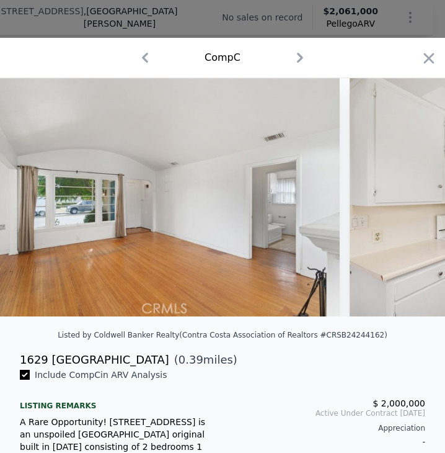
scroll to position [84, 0]
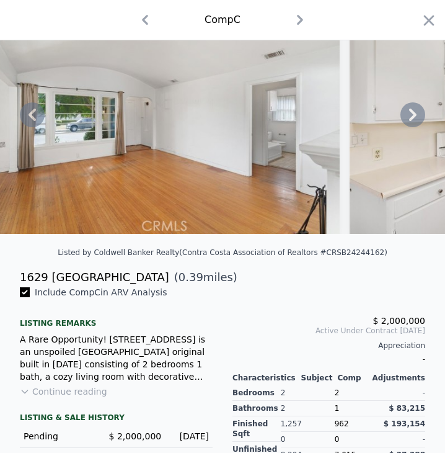
click at [95, 397] on button "Continue reading" at bounding box center [63, 391] width 87 height 12
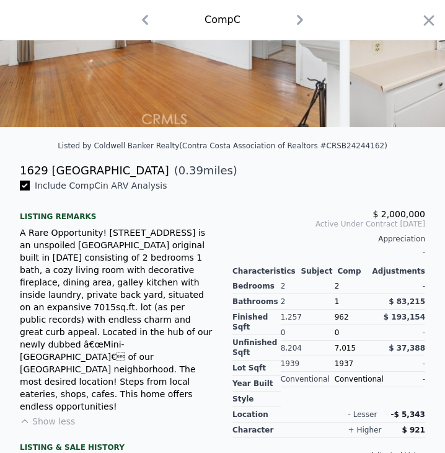
scroll to position [0, 0]
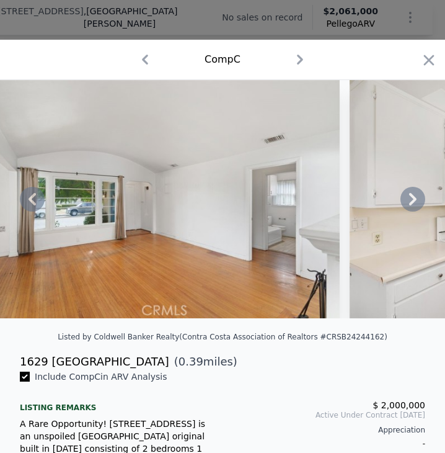
click at [400, 205] on icon at bounding box center [412, 199] width 25 height 25
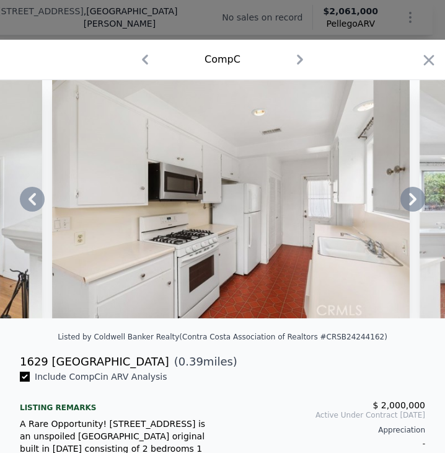
click at [409, 201] on icon at bounding box center [412, 199] width 7 height 12
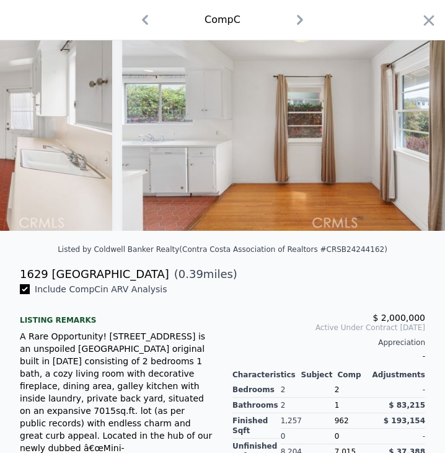
scroll to position [87, 0]
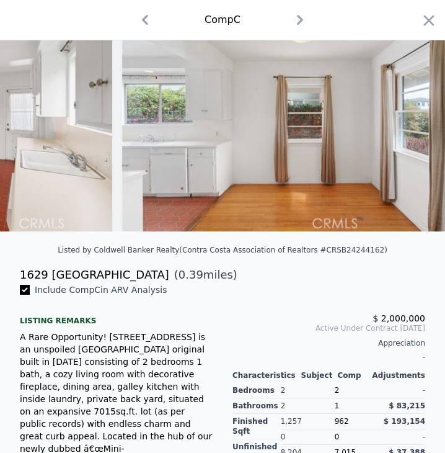
click at [291, 17] on icon "button" at bounding box center [300, 20] width 20 height 20
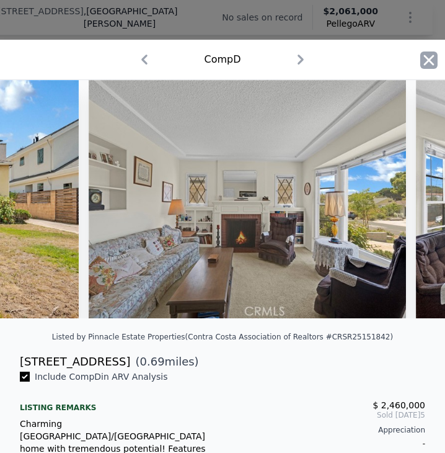
click at [424, 58] on icon "button" at bounding box center [429, 60] width 11 height 11
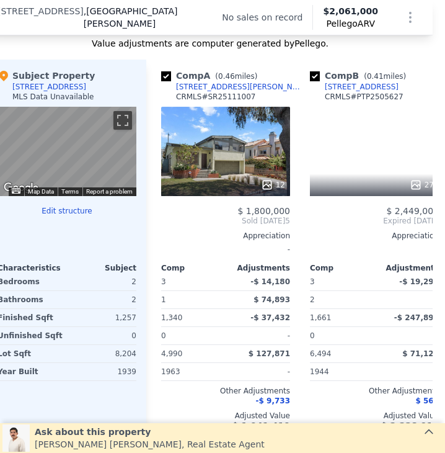
scroll to position [1281, 12]
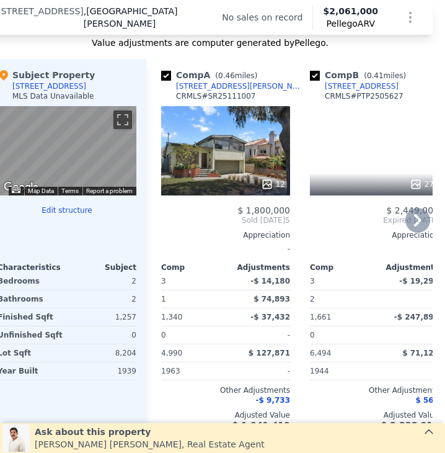
click at [412, 232] on icon at bounding box center [417, 220] width 25 height 25
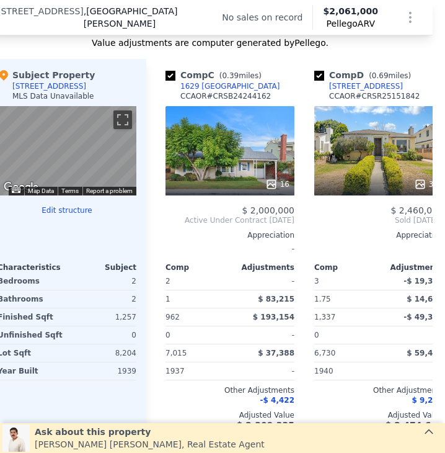
scroll to position [0, 298]
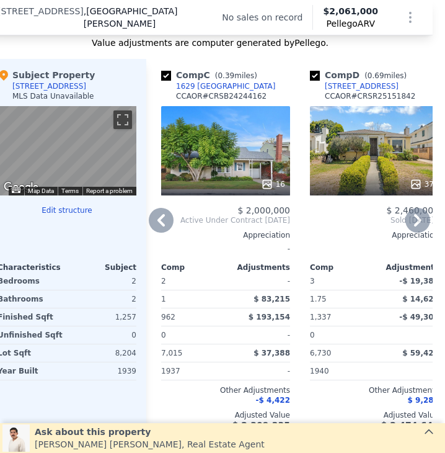
click at [369, 207] on div "Comp D ( 0.69 miles) 2345 22nd St CCAOR # CRSR25151842 37 $ 2,460,000 Sold Aug …" at bounding box center [374, 249] width 139 height 381
click at [368, 190] on div "37" at bounding box center [375, 184] width 118 height 12
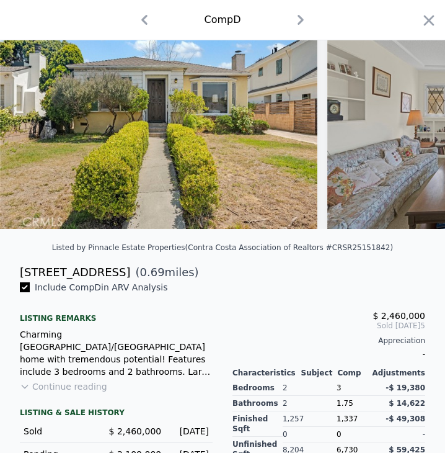
scroll to position [89, 0]
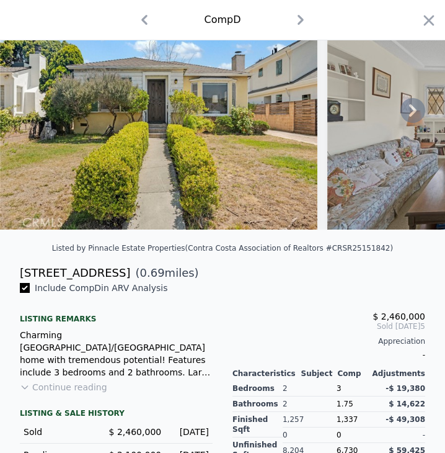
click at [409, 117] on icon at bounding box center [412, 110] width 7 height 12
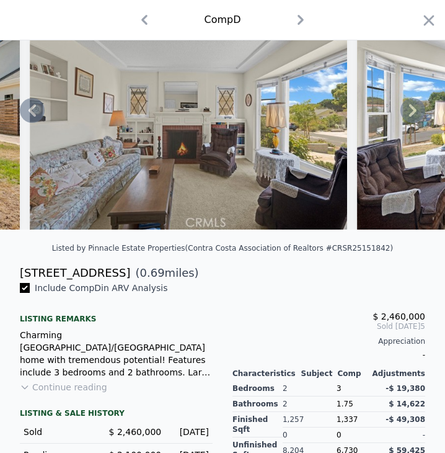
click at [415, 117] on icon at bounding box center [412, 110] width 25 height 25
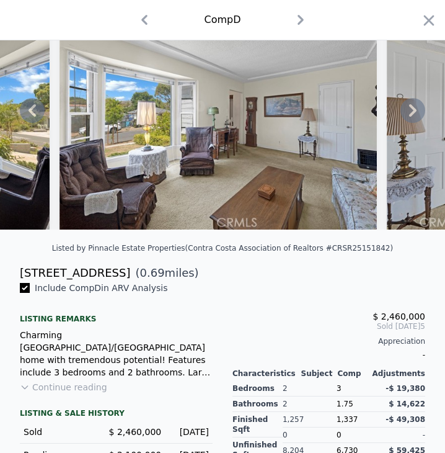
click at [409, 117] on icon at bounding box center [412, 110] width 7 height 12
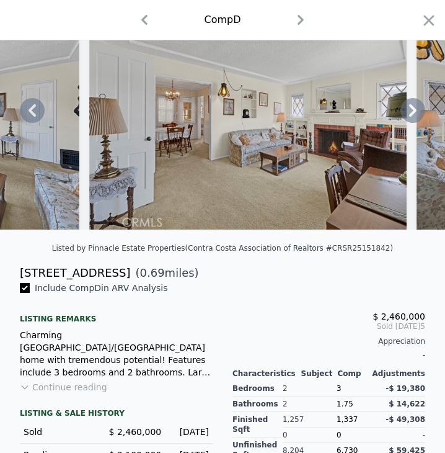
click at [402, 117] on icon at bounding box center [412, 110] width 25 height 25
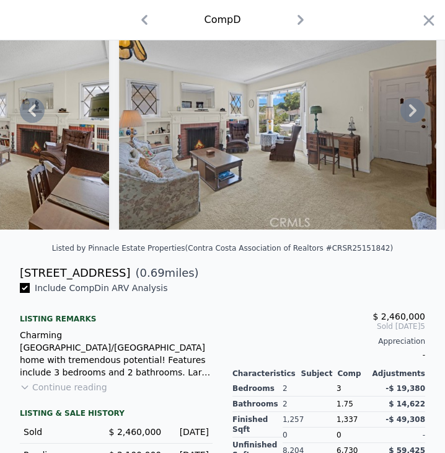
click at [409, 117] on icon at bounding box center [412, 110] width 7 height 12
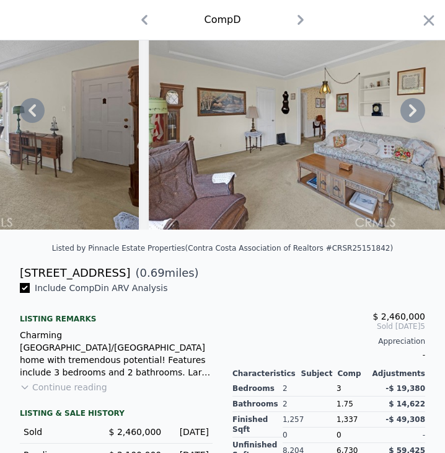
click at [409, 117] on icon at bounding box center [412, 110] width 7 height 12
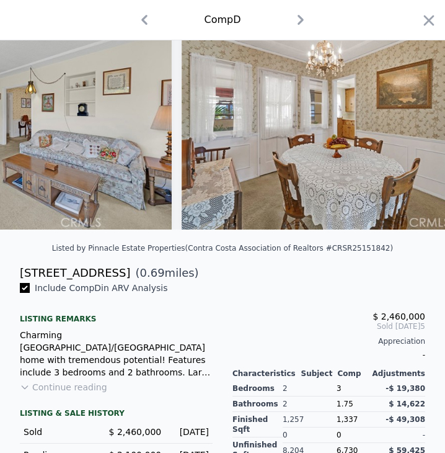
scroll to position [0, 1785]
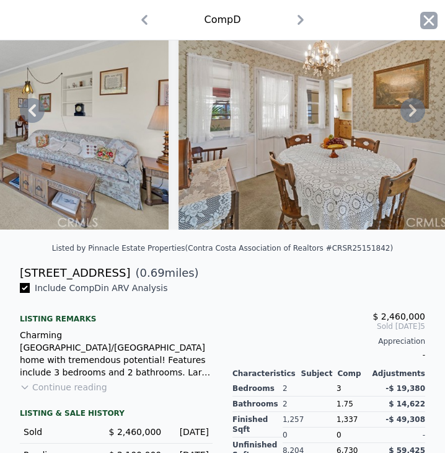
click at [420, 17] on icon "button" at bounding box center [428, 20] width 17 height 17
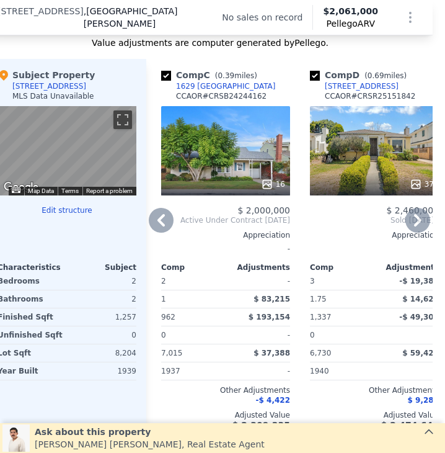
click at [406, 231] on icon at bounding box center [417, 220] width 25 height 25
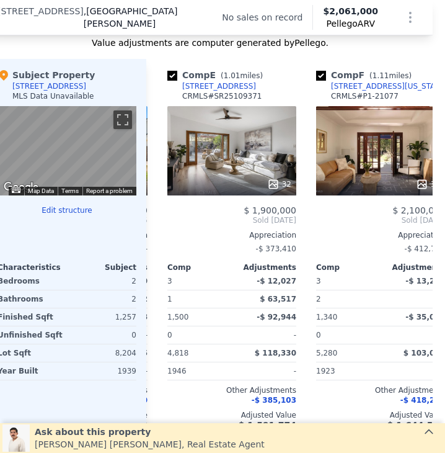
scroll to position [0, 595]
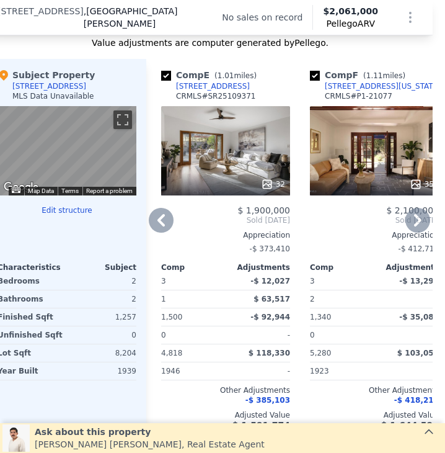
click at [241, 257] on div "-$ 373,410" at bounding box center [225, 248] width 129 height 17
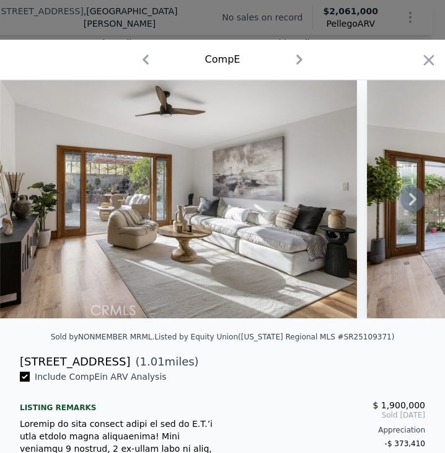
drag, startPoint x: 241, startPoint y: 265, endPoint x: 252, endPoint y: 317, distance: 53.9
click at [252, 317] on img at bounding box center [178, 199] width 357 height 238
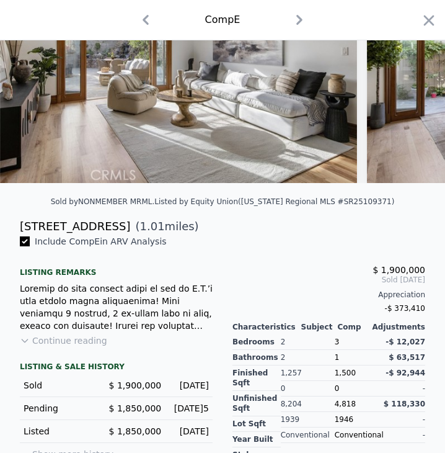
scroll to position [141, 0]
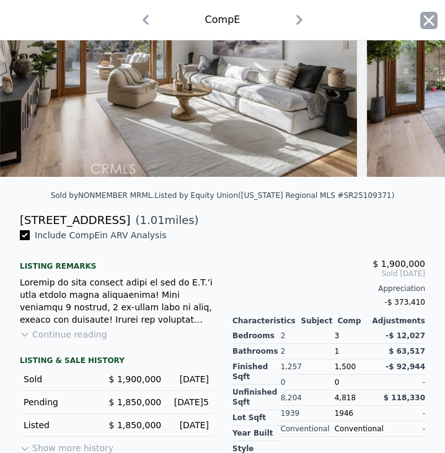
click at [424, 19] on icon "button" at bounding box center [429, 20] width 11 height 11
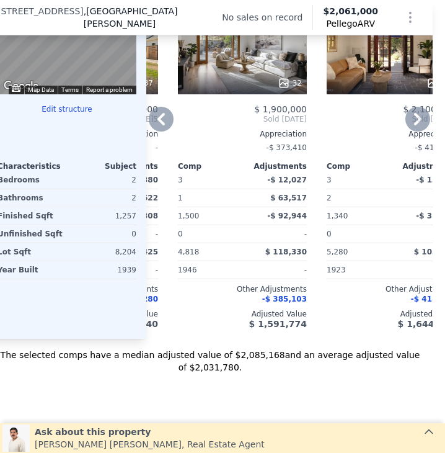
scroll to position [1244, 12]
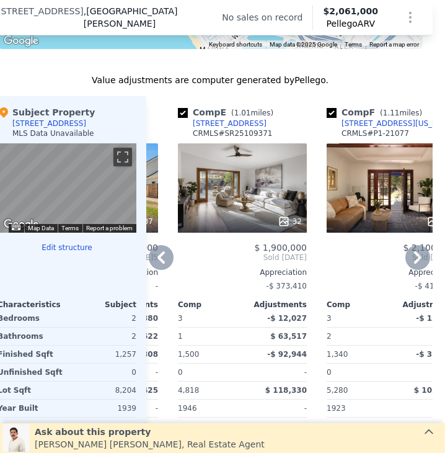
click at [214, 128] on div "[STREET_ADDRESS]" at bounding box center [230, 123] width 74 height 10
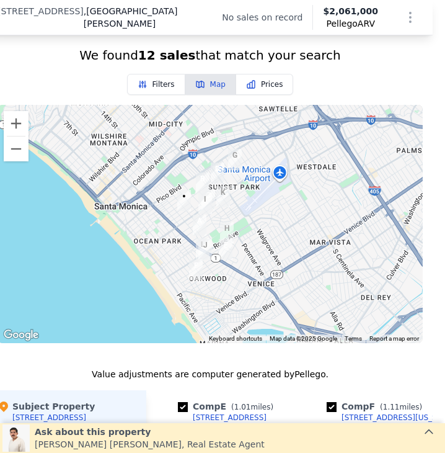
scroll to position [1259, 12]
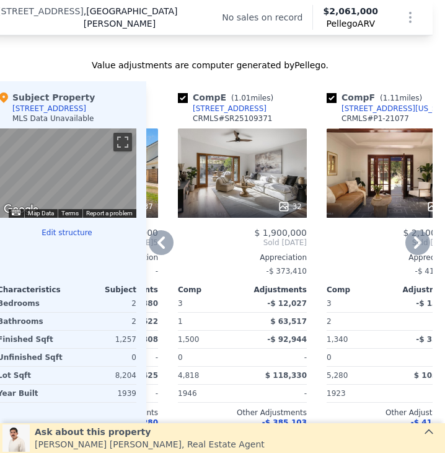
click at [414, 252] on icon at bounding box center [417, 242] width 25 height 25
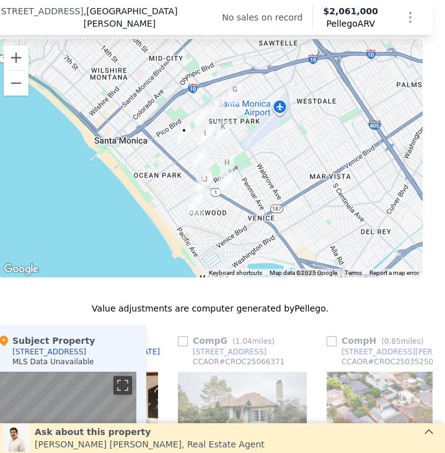
scroll to position [1015, 12]
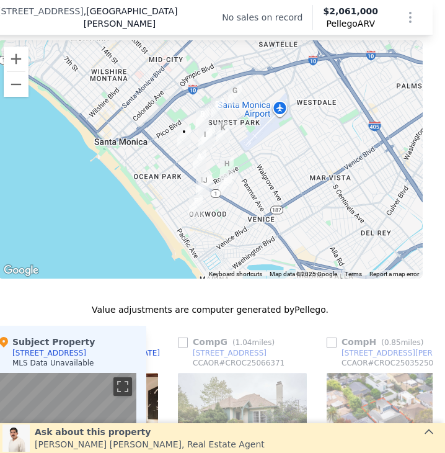
click at [205, 143] on img "1520 Oak St" at bounding box center [205, 138] width 14 height 21
click at [19, 61] on button "Zoom in" at bounding box center [16, 58] width 25 height 25
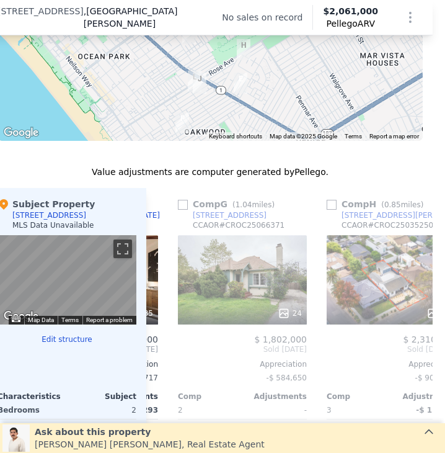
scroll to position [1173, 12]
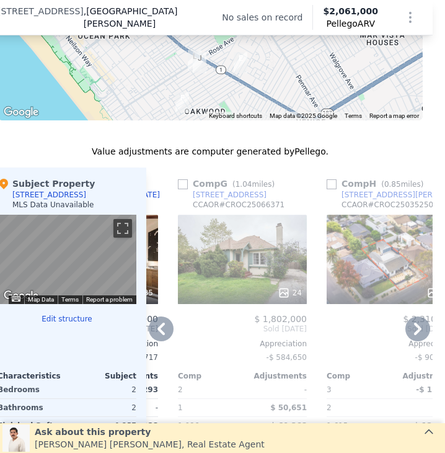
click at [415, 337] on icon at bounding box center [417, 328] width 25 height 25
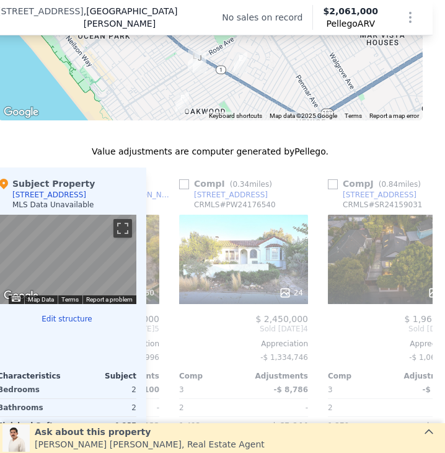
scroll to position [0, 1173]
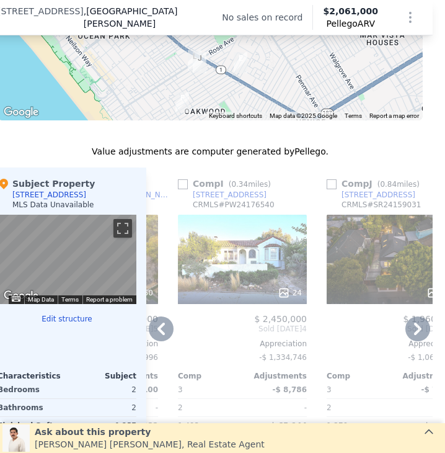
click at [414, 335] on icon at bounding box center [417, 328] width 7 height 12
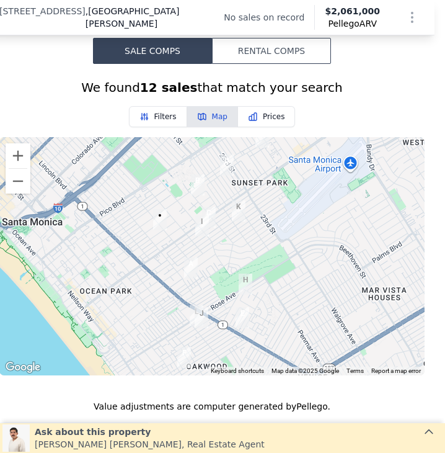
scroll to position [916, 10]
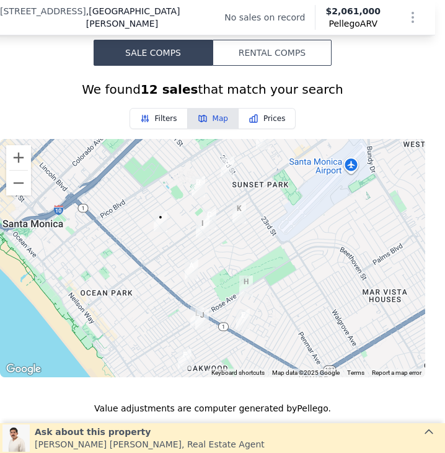
click at [164, 120] on button "Filters" at bounding box center [159, 118] width 58 height 21
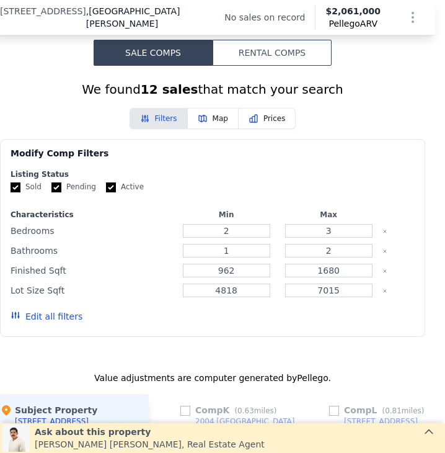
click at [164, 120] on button "Filters" at bounding box center [159, 118] width 58 height 21
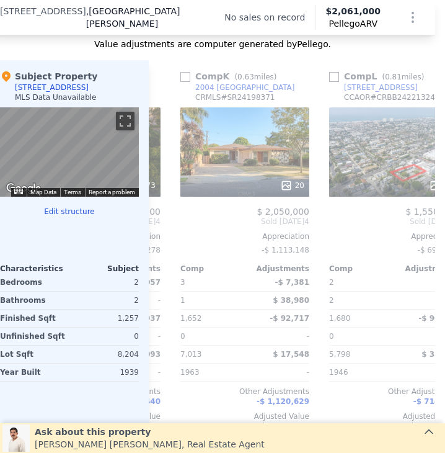
scroll to position [1250, 10]
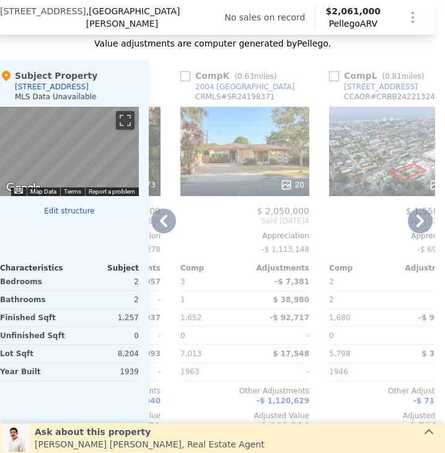
click at [417, 227] on icon at bounding box center [420, 220] width 7 height 12
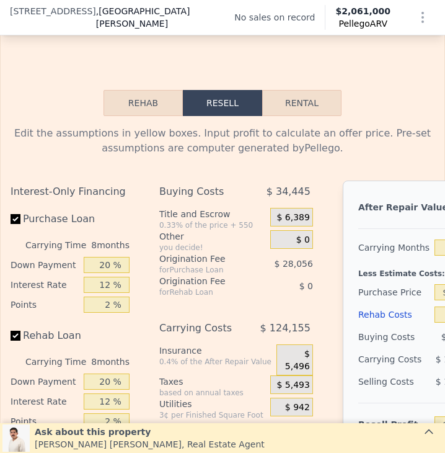
scroll to position [1744, 0]
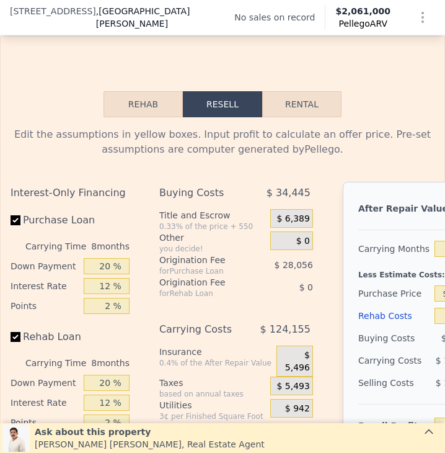
click at [130, 115] on button "Rehab" at bounding box center [143, 104] width 79 height 26
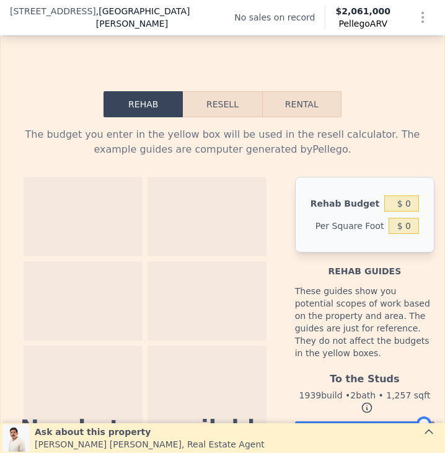
click at [174, 117] on button "Rehab" at bounding box center [143, 104] width 79 height 26
click at [209, 116] on button "Resell" at bounding box center [222, 104] width 79 height 26
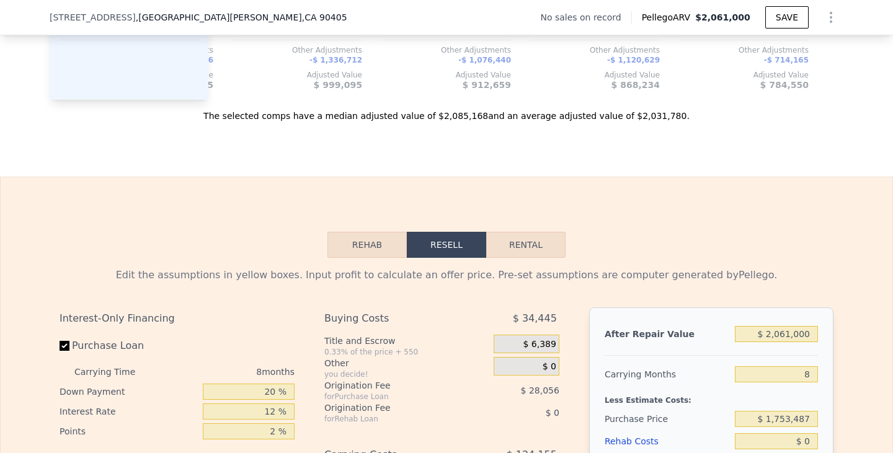
scroll to position [1469, 0]
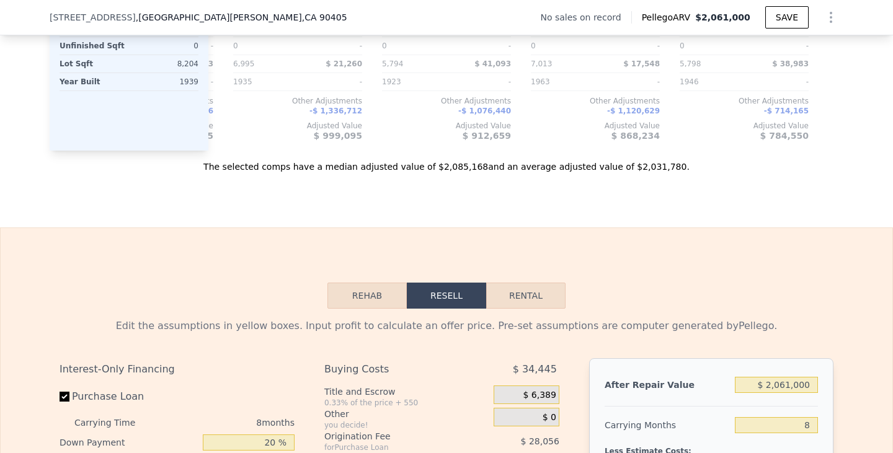
click at [363, 309] on button "Rehab" at bounding box center [366, 296] width 79 height 26
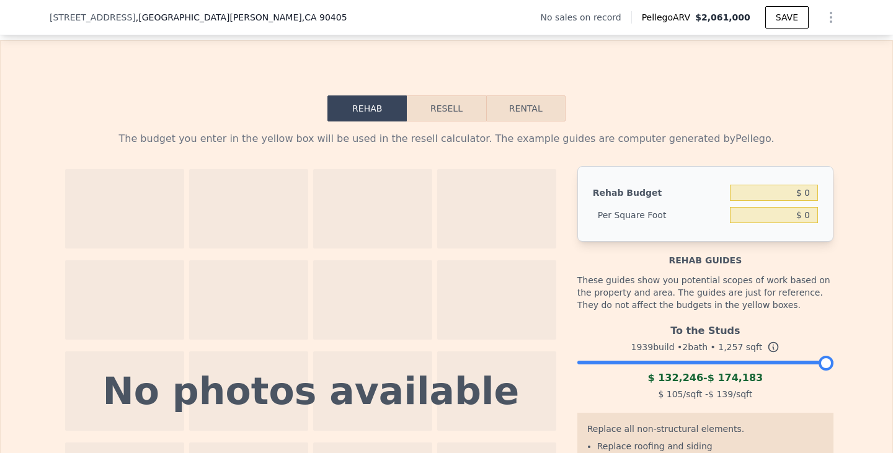
scroll to position [1638, 0]
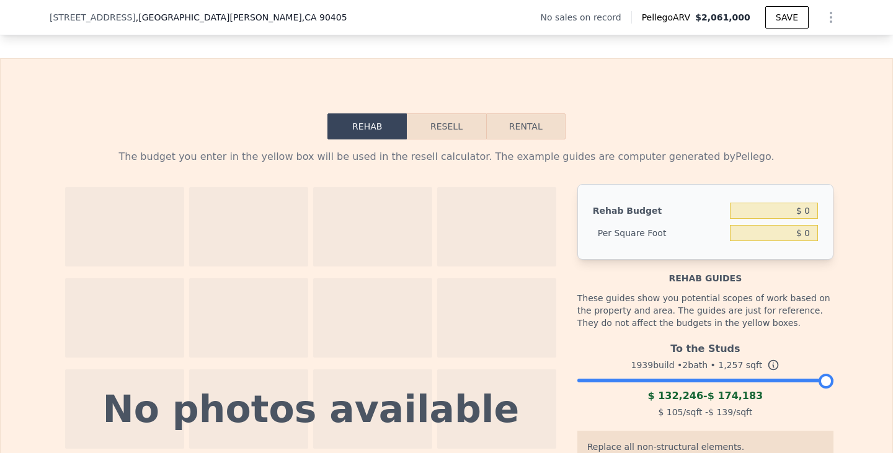
click at [521, 139] on button "Rental" at bounding box center [525, 126] width 79 height 26
select select "30"
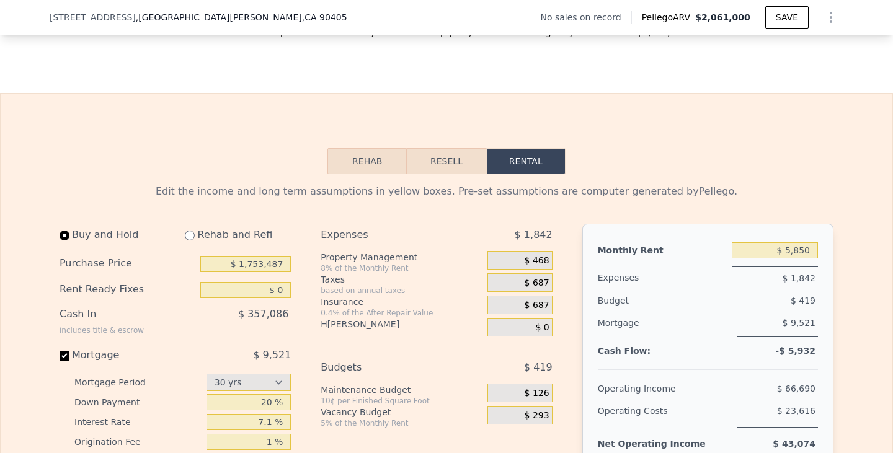
scroll to position [1566, 0]
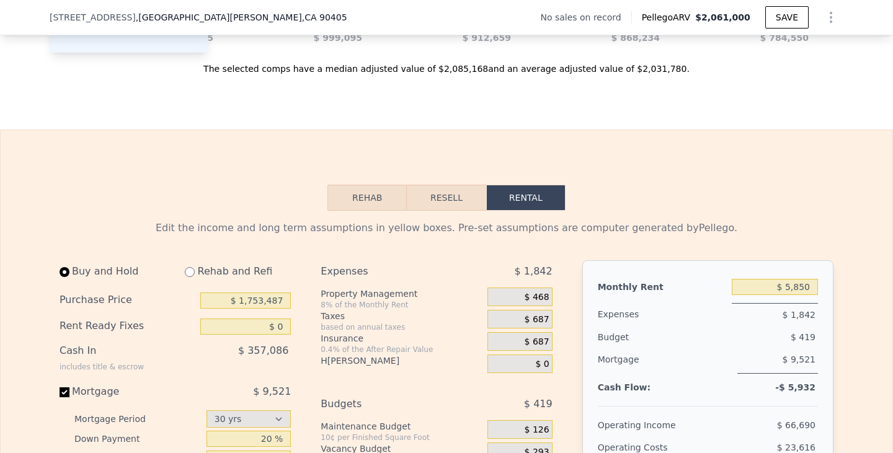
click at [437, 211] on button "Resell" at bounding box center [446, 198] width 79 height 26
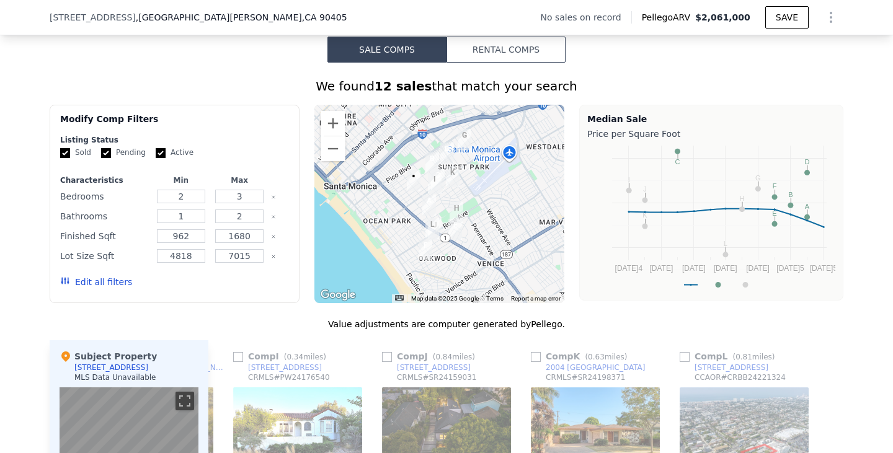
scroll to position [898, 0]
click at [327, 134] on button "Zoom in" at bounding box center [332, 124] width 25 height 25
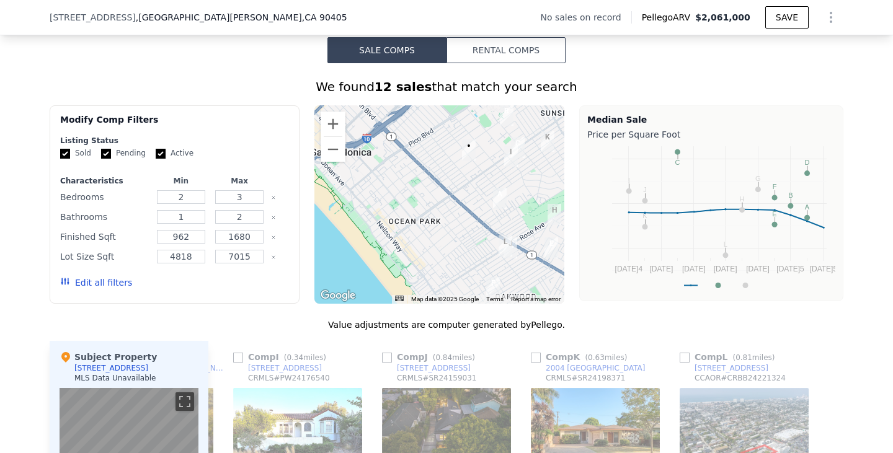
drag, startPoint x: 356, startPoint y: 259, endPoint x: 442, endPoint y: 239, distance: 87.8
click at [442, 239] on div at bounding box center [439, 204] width 250 height 198
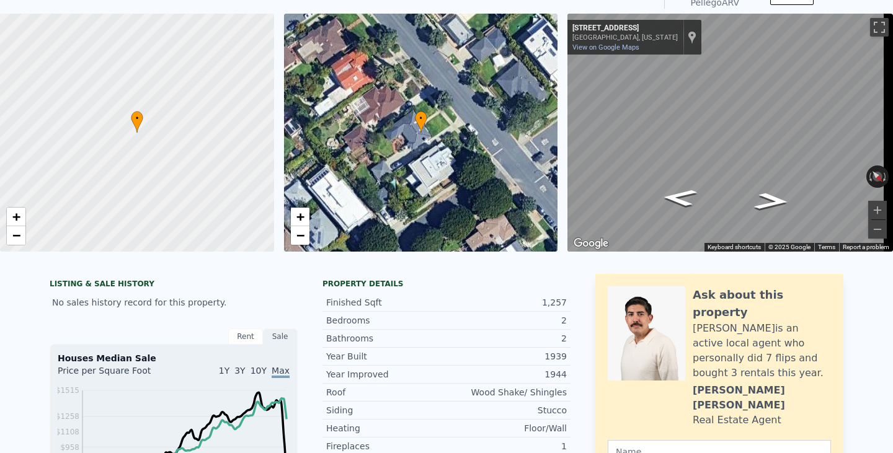
scroll to position [2, 0]
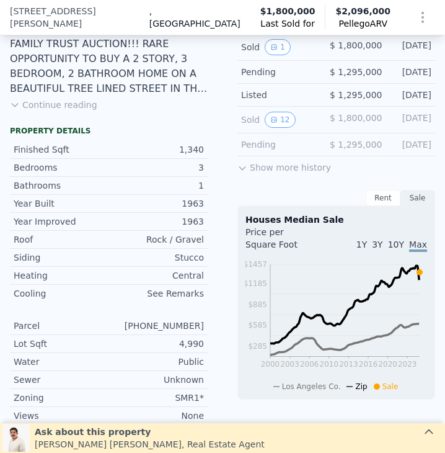
scroll to position [336, 0]
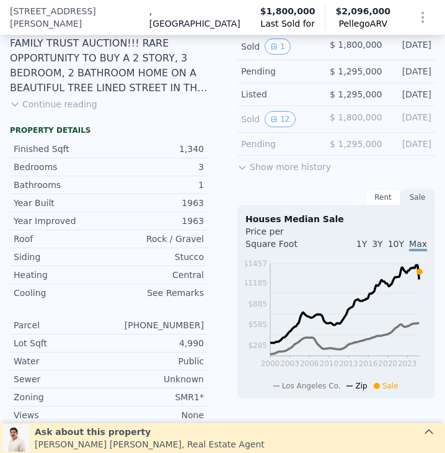
click at [69, 110] on button "Continue reading" at bounding box center [53, 104] width 87 height 12
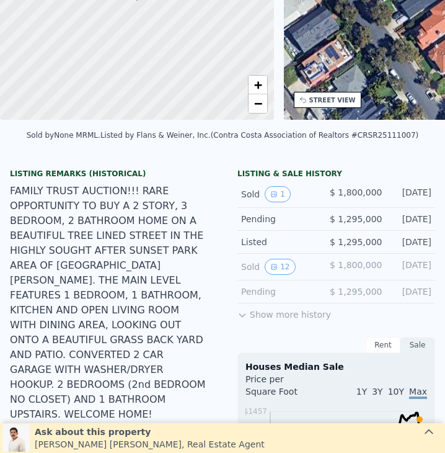
scroll to position [0, 0]
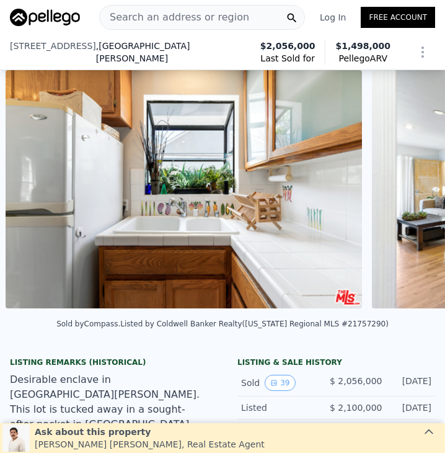
scroll to position [215, 0]
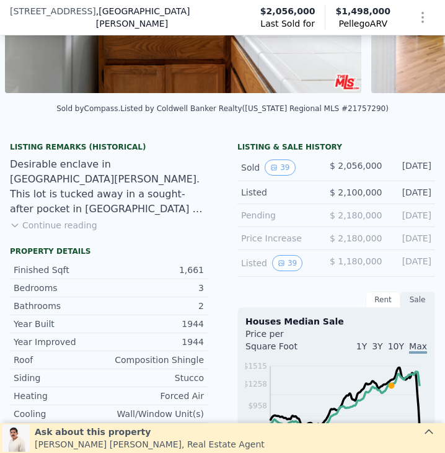
click at [78, 231] on button "Continue reading" at bounding box center [53, 225] width 87 height 12
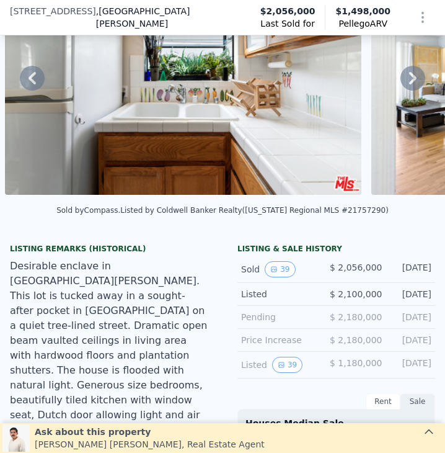
scroll to position [113, 0]
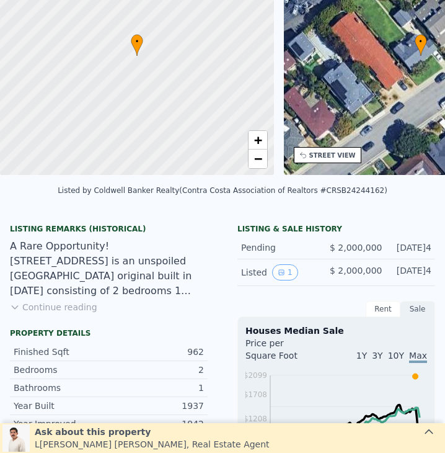
scroll to position [4, 0]
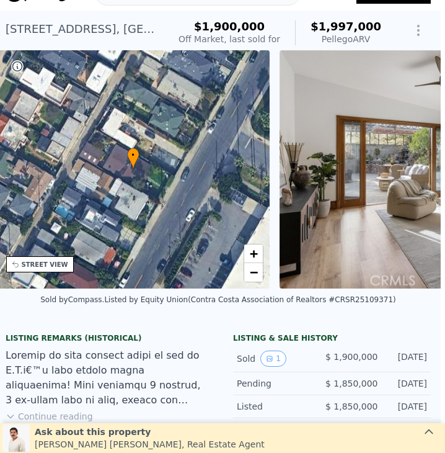
scroll to position [0, 4]
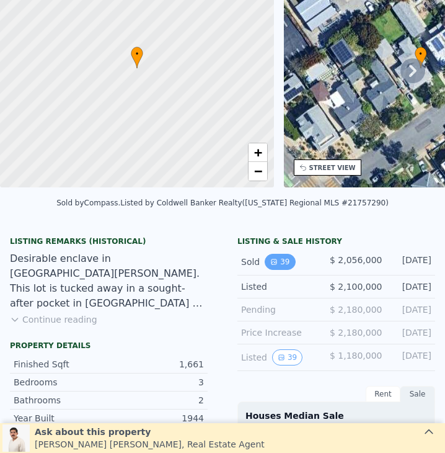
scroll to position [4, 0]
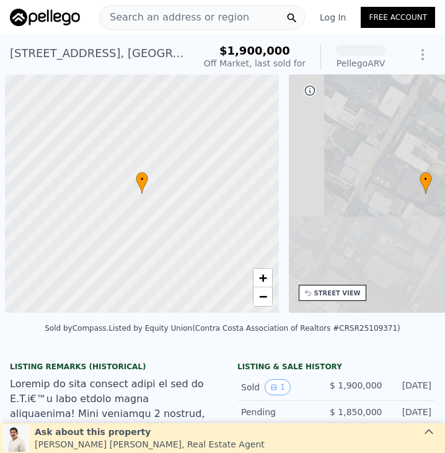
scroll to position [0, 5]
